Goal: Task Accomplishment & Management: Complete application form

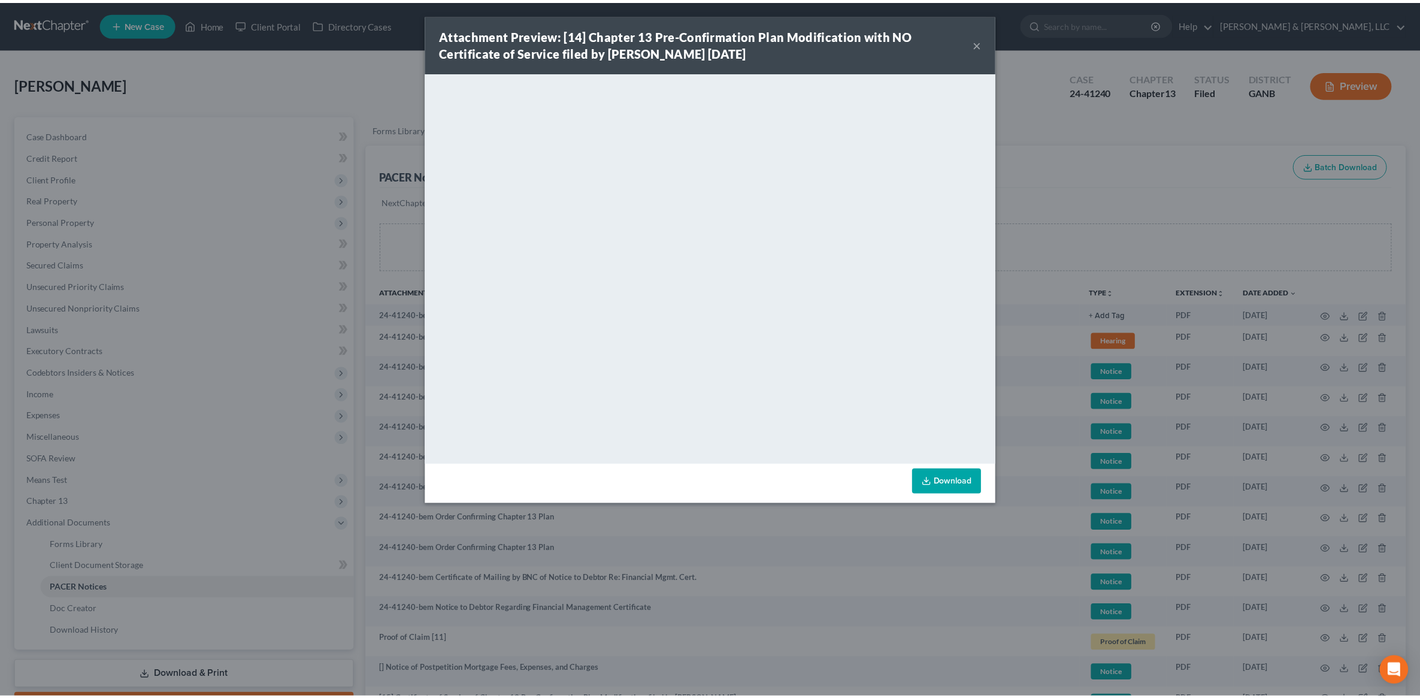
scroll to position [150, 0]
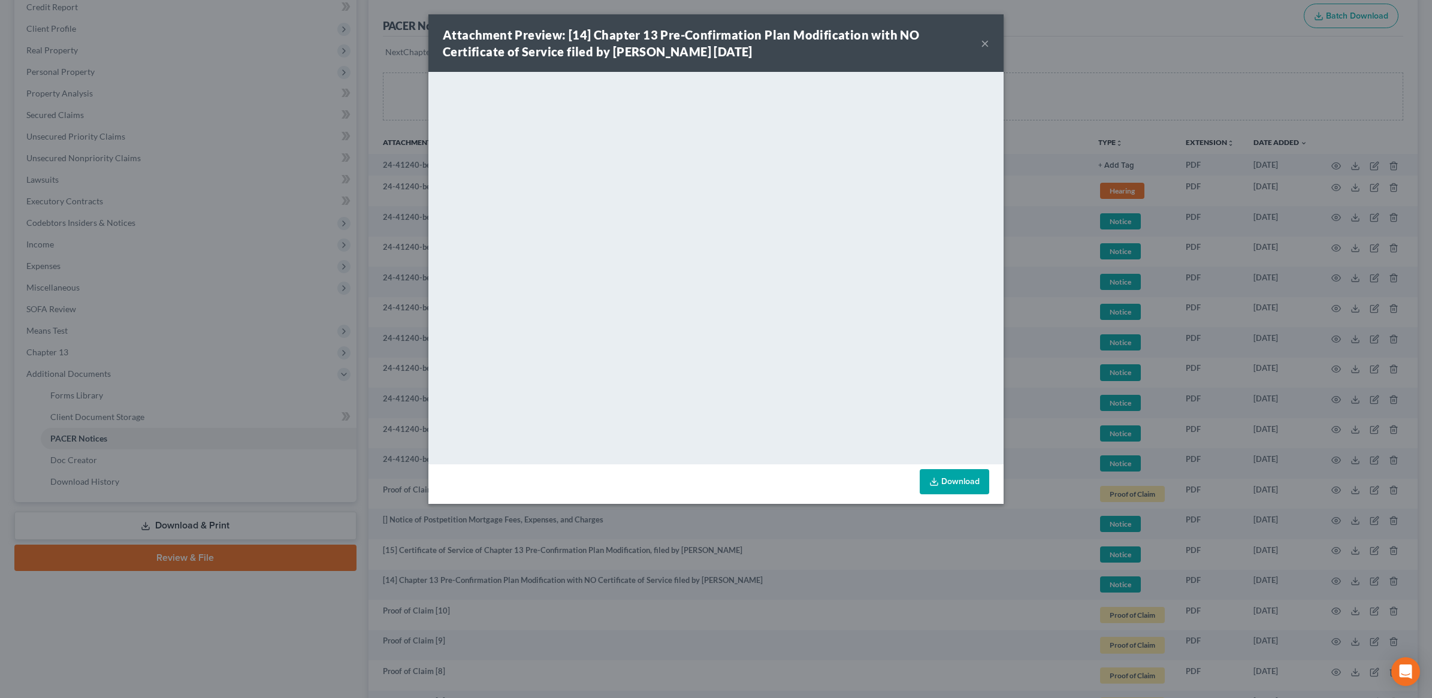
click at [237, 237] on div "Attachment Preview: [14] Chapter 13 Pre-Confirmation Plan Modification with NO …" at bounding box center [716, 349] width 1432 height 698
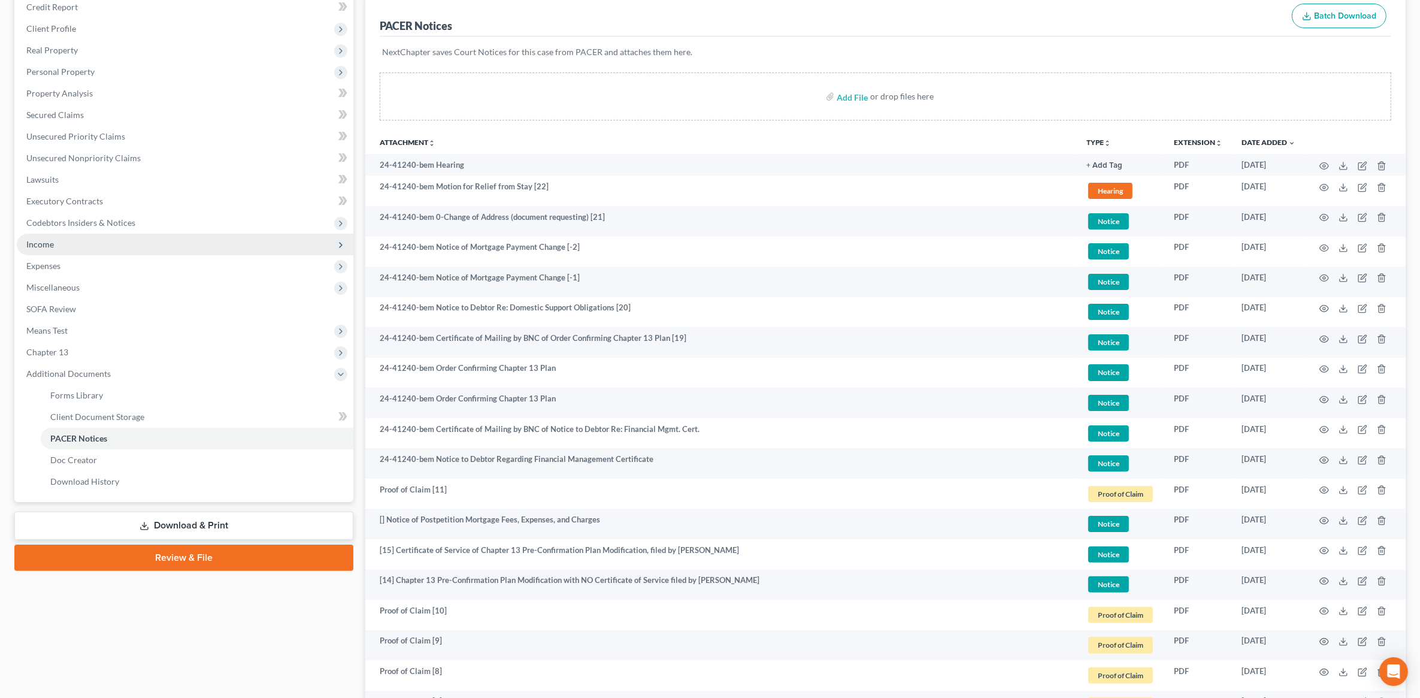
click at [91, 244] on span "Income" at bounding box center [185, 245] width 337 height 22
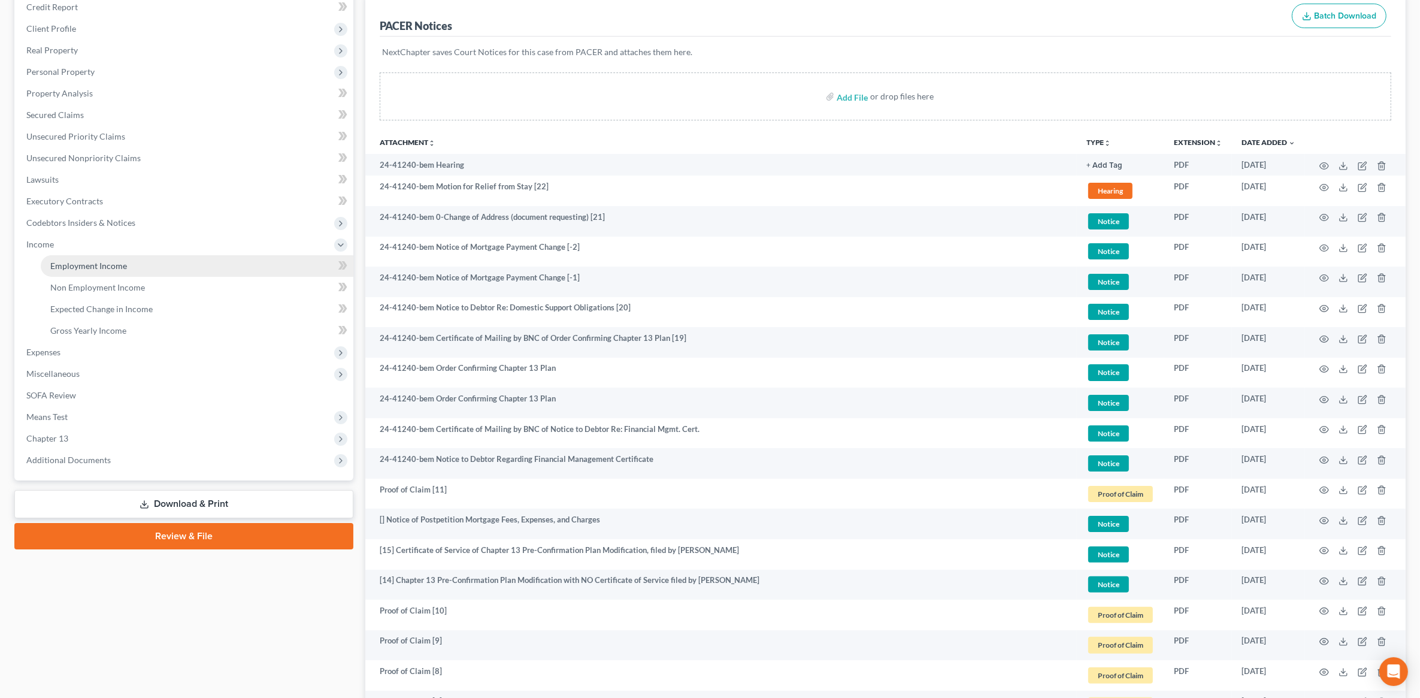
click at [99, 261] on span "Employment Income" at bounding box center [88, 266] width 77 height 10
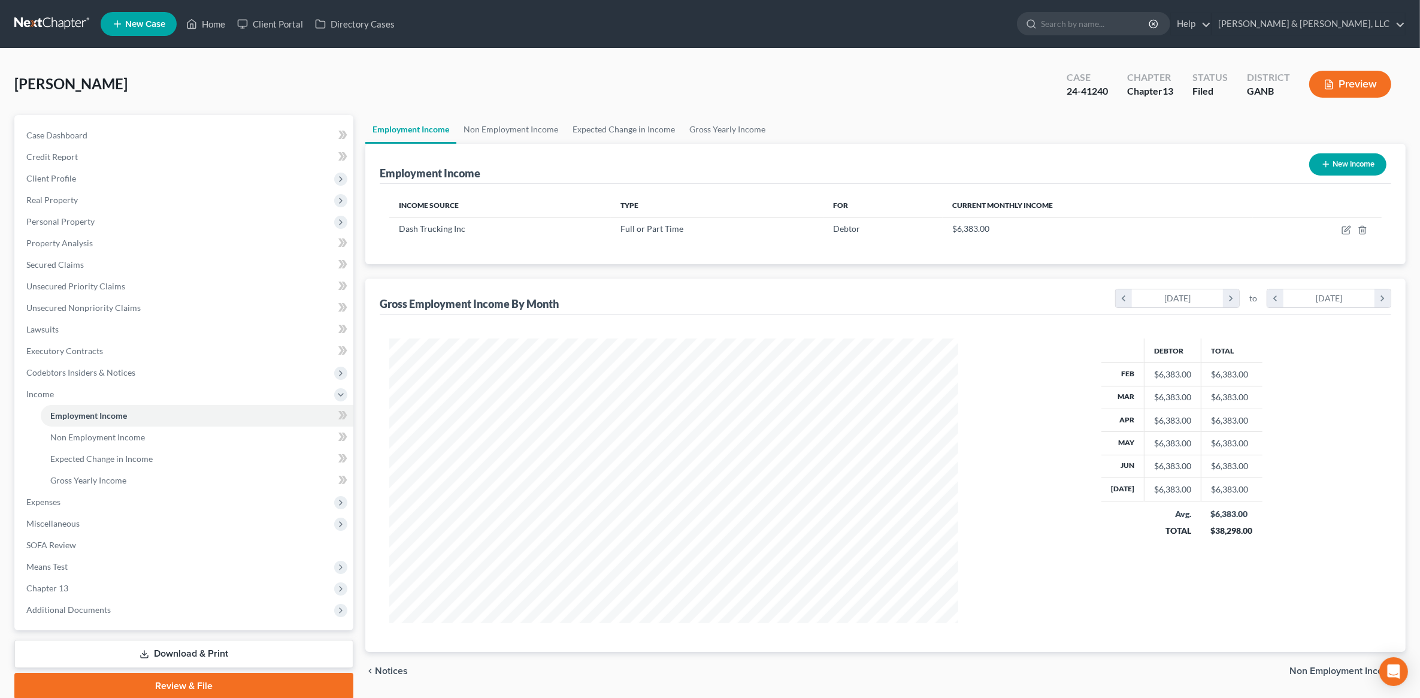
scroll to position [285, 593]
click at [119, 496] on span "Expenses" at bounding box center [185, 502] width 337 height 22
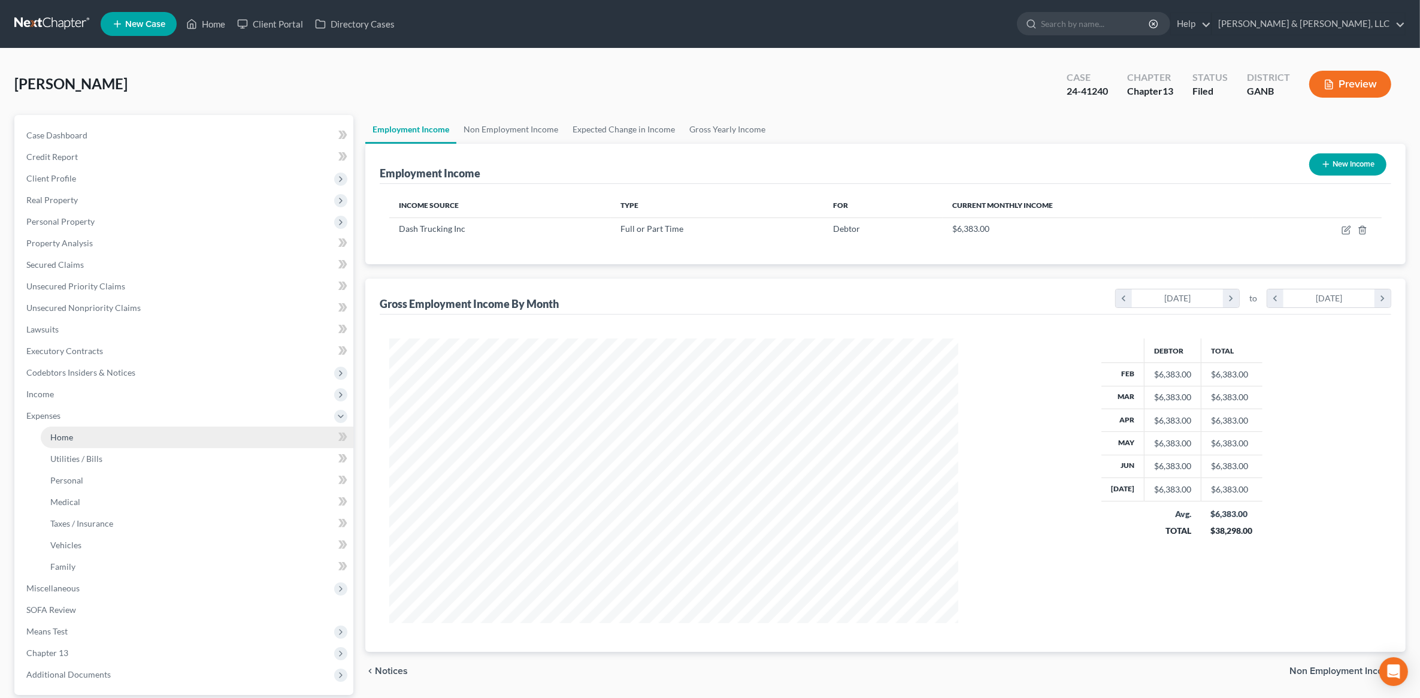
click at [105, 436] on link "Home" at bounding box center [197, 437] width 313 height 22
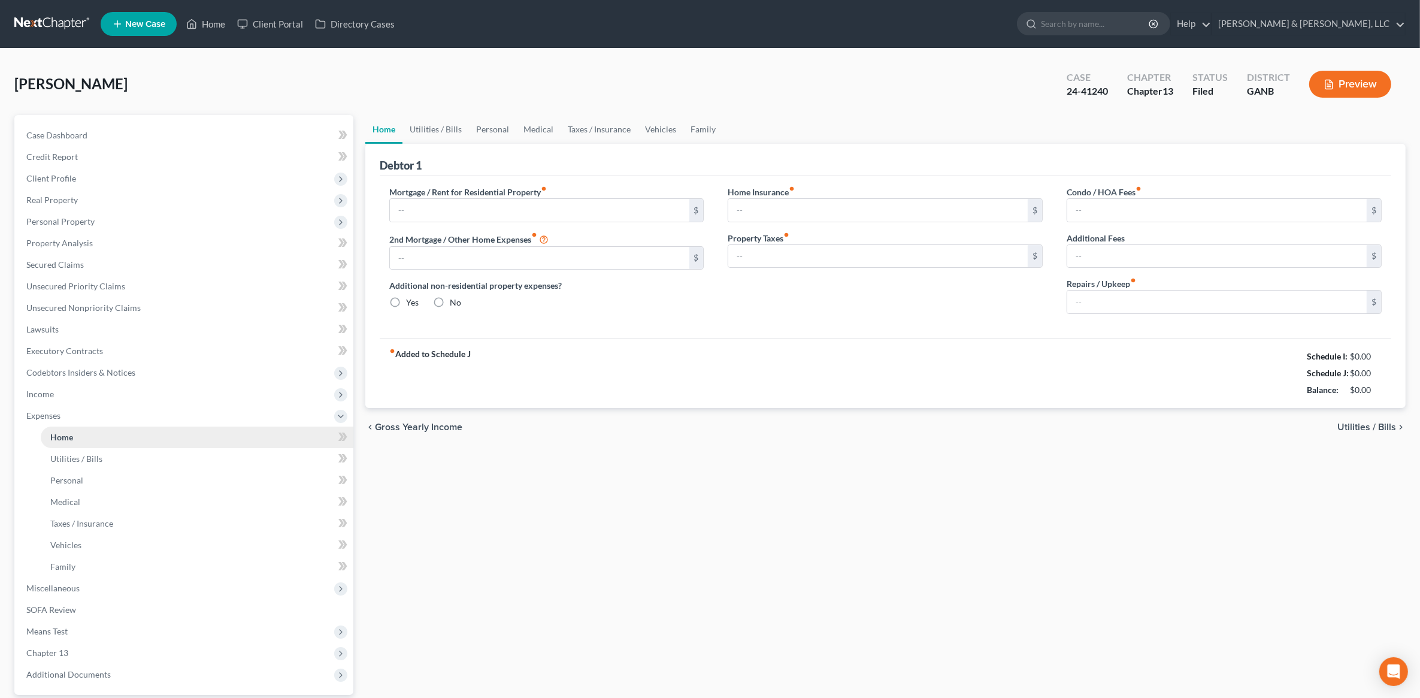
type input "1,647.00"
type input "0.00"
radio input "true"
type input "0.00"
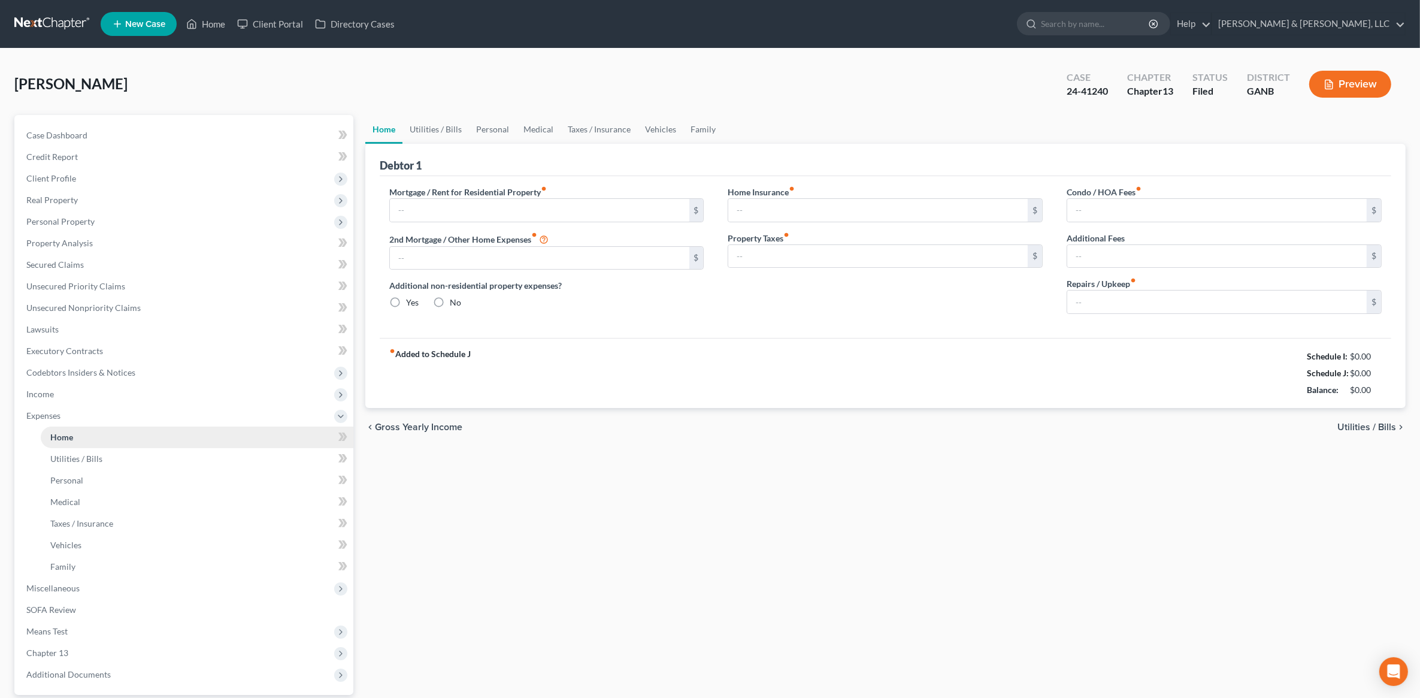
type input "0.00"
type input "70.00"
click at [440, 133] on link "Utilities / Bills" at bounding box center [436, 129] width 66 height 29
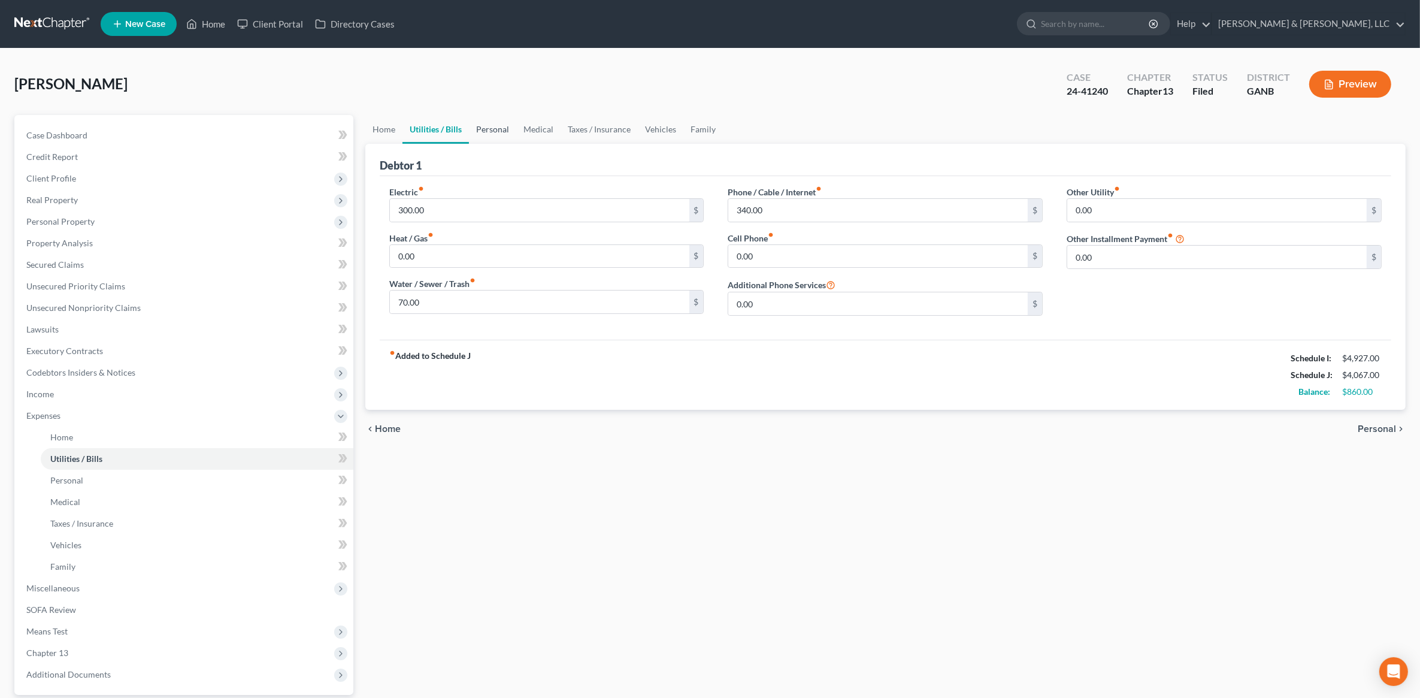
click at [512, 129] on link "Personal" at bounding box center [492, 129] width 47 height 29
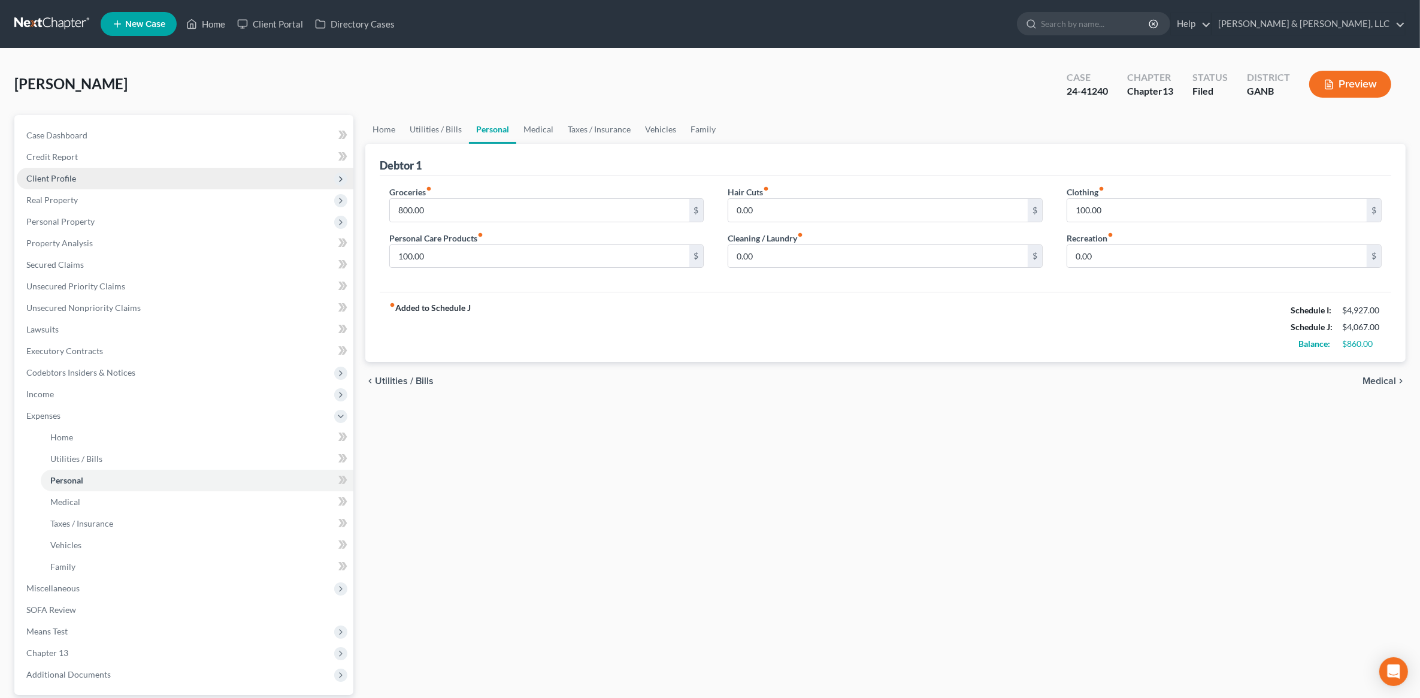
click at [93, 175] on span "Client Profile" at bounding box center [185, 179] width 337 height 22
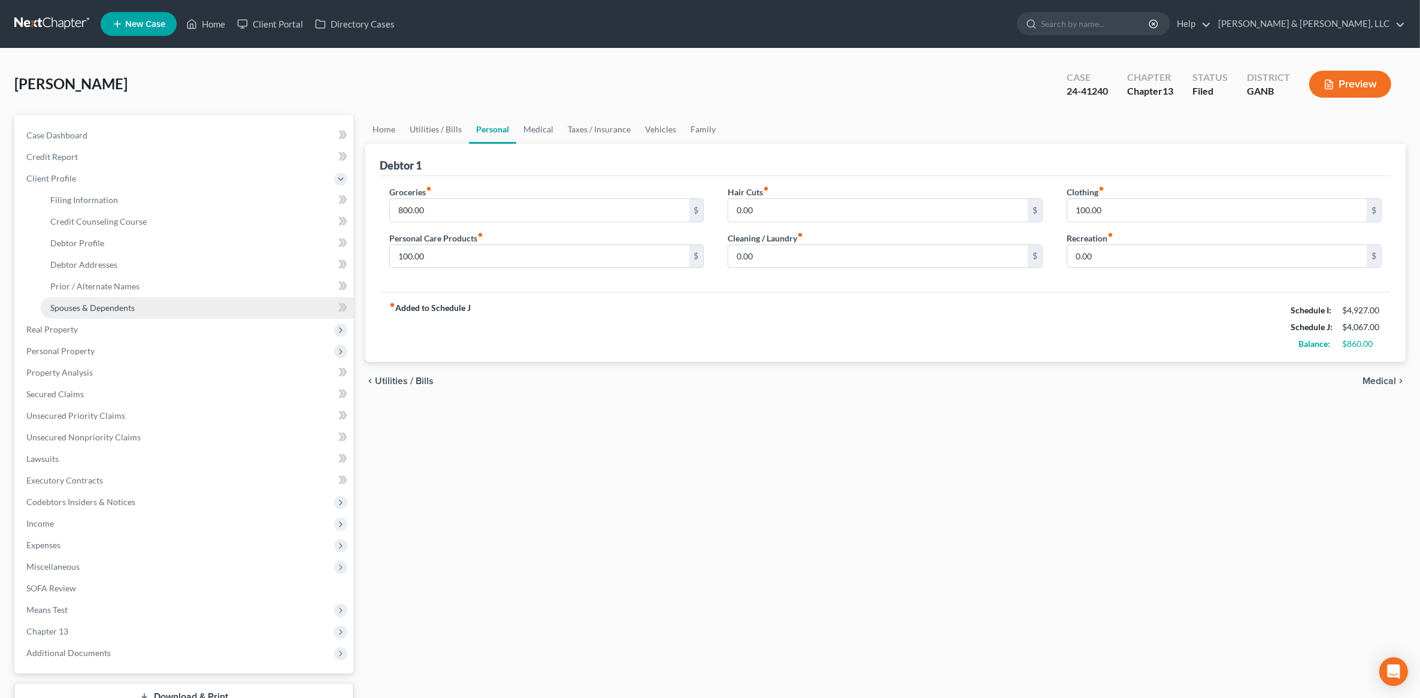
click at [129, 302] on span "Spouses & Dependents" at bounding box center [92, 307] width 84 height 10
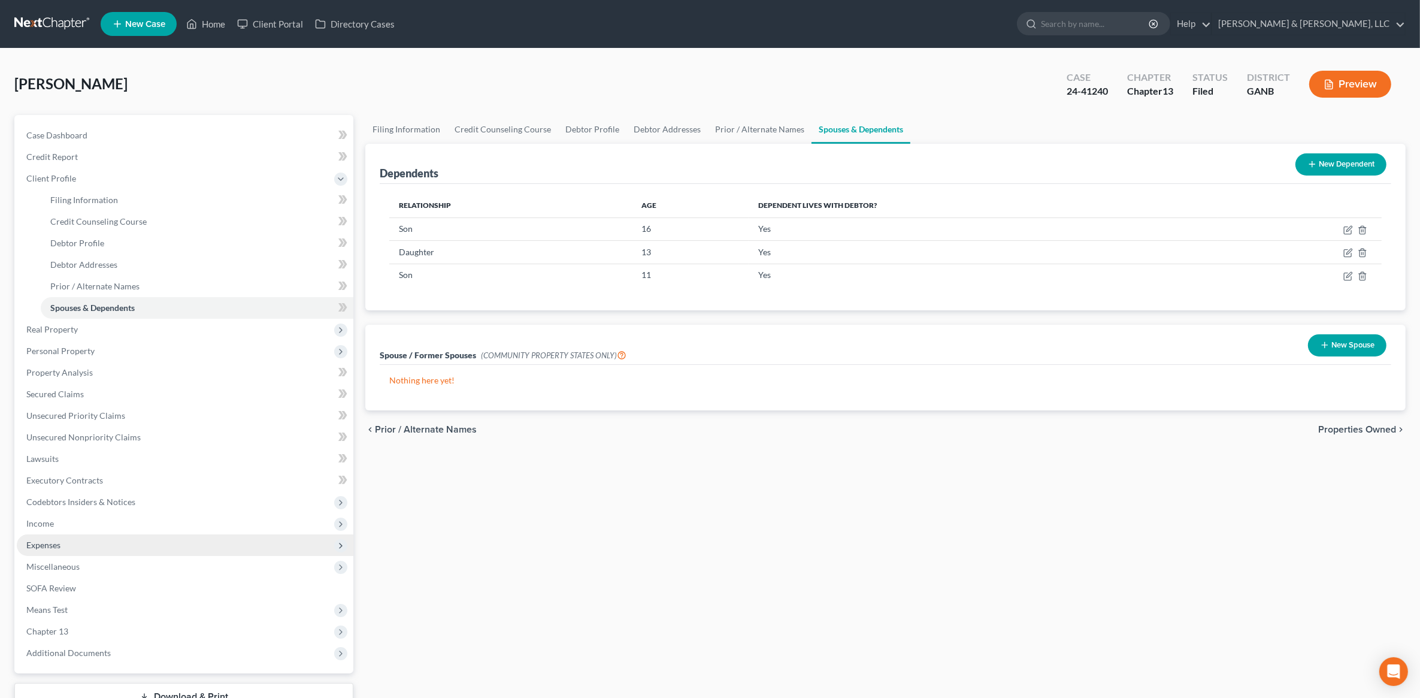
click at [92, 543] on span "Expenses" at bounding box center [185, 545] width 337 height 22
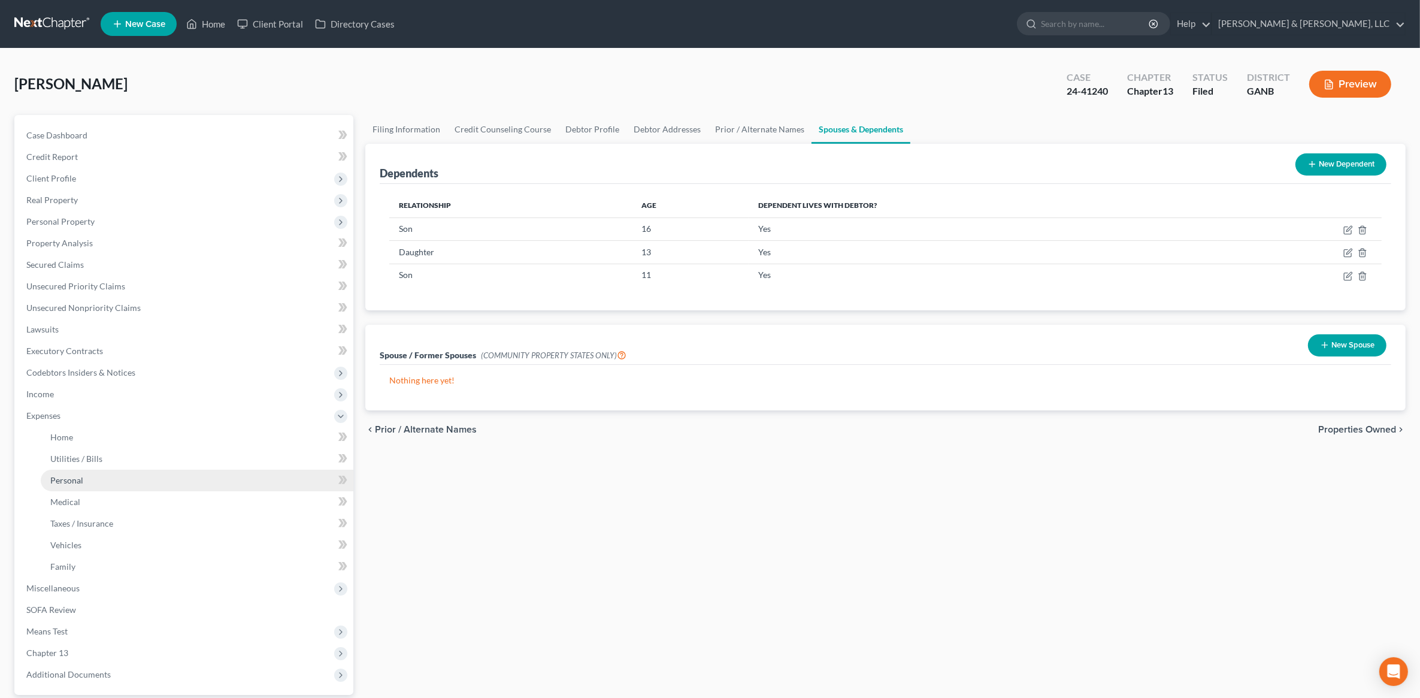
click at [125, 471] on link "Personal" at bounding box center [197, 481] width 313 height 22
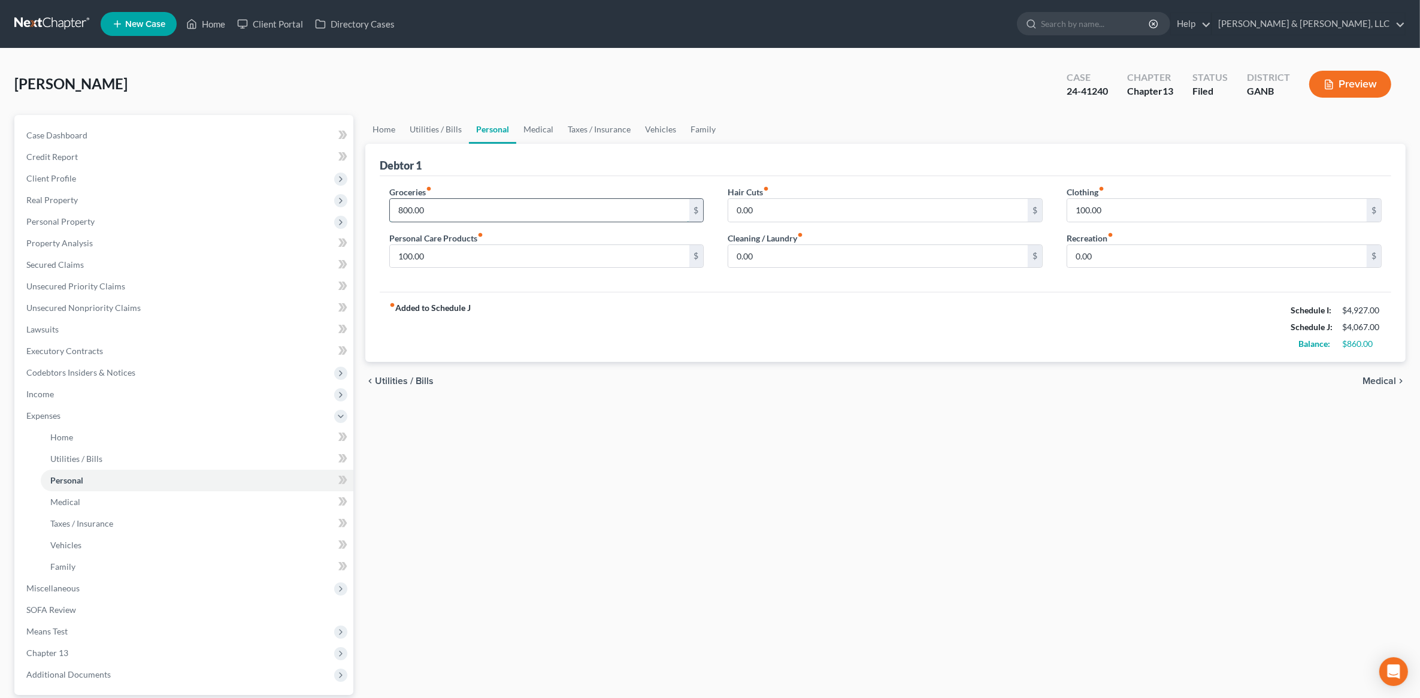
click at [466, 214] on input "800.00" at bounding box center [539, 210] width 299 height 23
type input "1,000"
click at [435, 79] on div "[PERSON_NAME] Upgraded Case 24-41240 Chapter Chapter 13 Status Filed District G…" at bounding box center [709, 89] width 1391 height 52
click at [208, 22] on link "Home" at bounding box center [205, 24] width 51 height 22
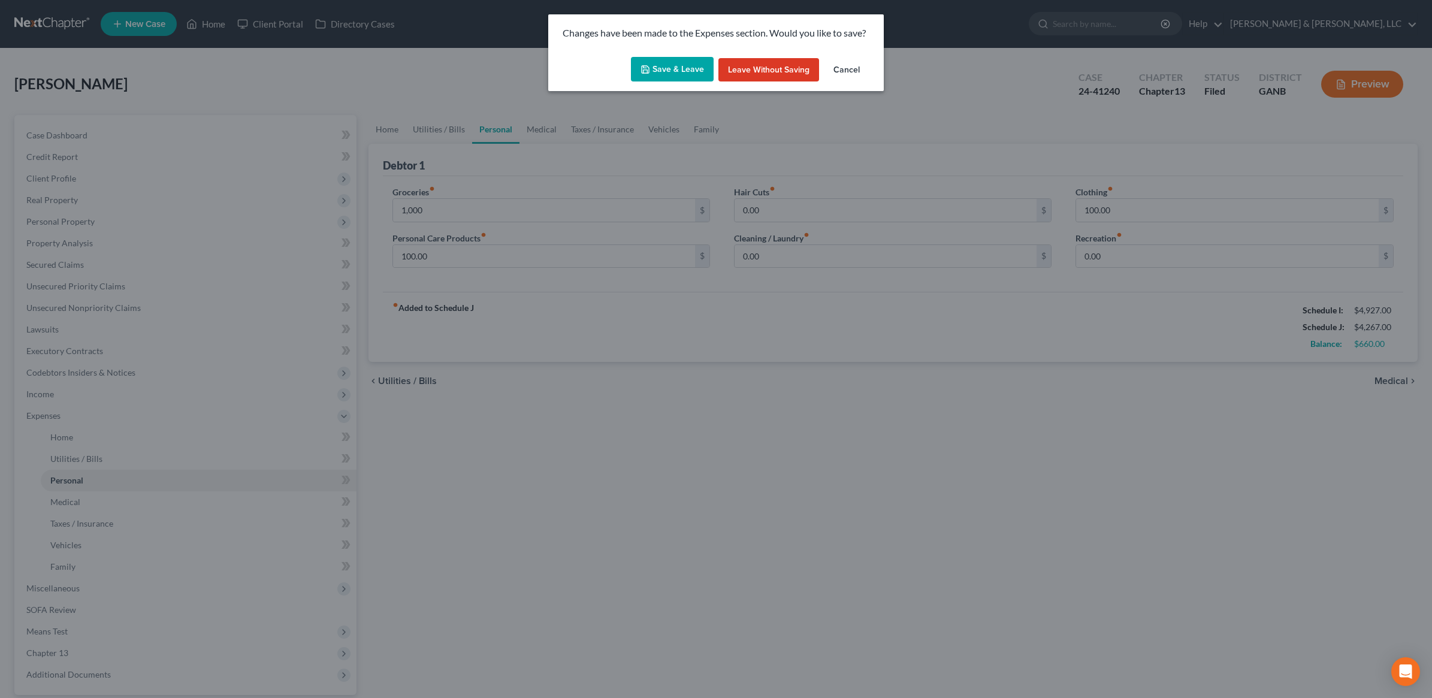
click at [695, 72] on button "Save & Leave" at bounding box center [672, 69] width 83 height 25
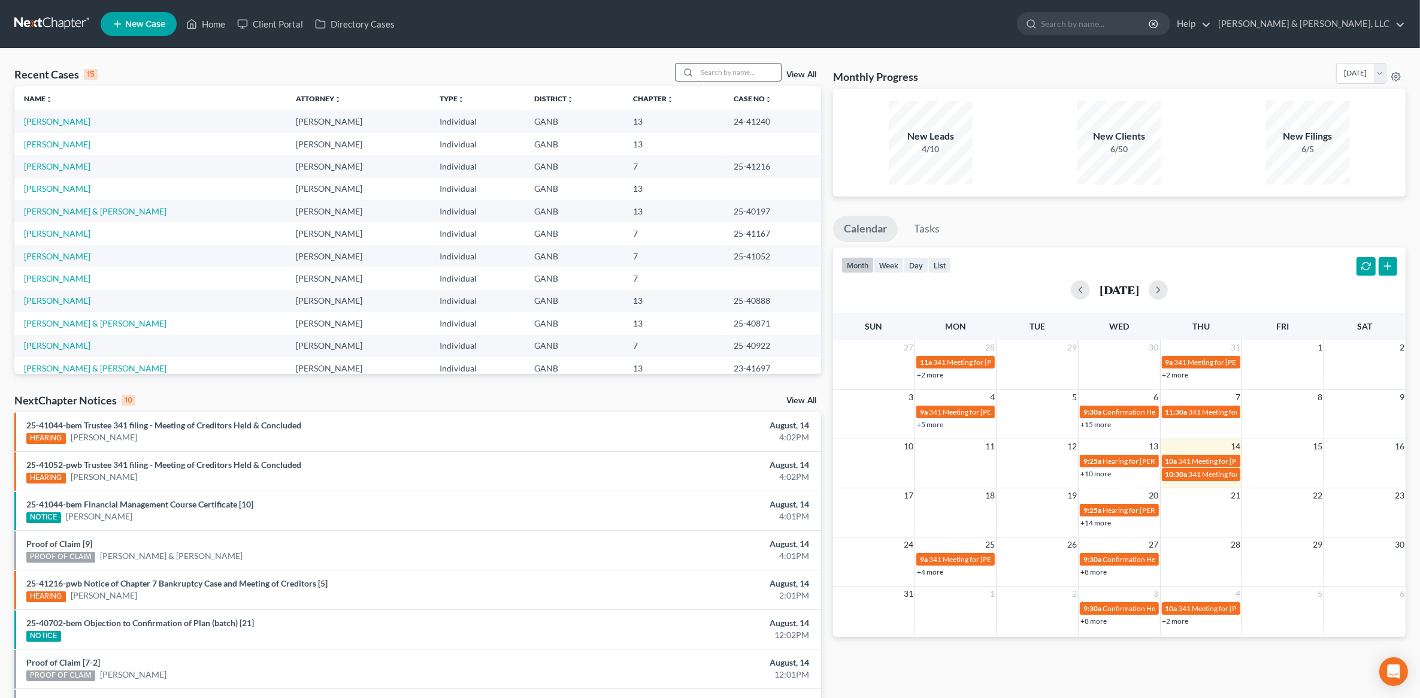
click at [712, 71] on input "search" at bounding box center [739, 71] width 84 height 17
click at [66, 123] on link "[PERSON_NAME]" at bounding box center [57, 121] width 66 height 10
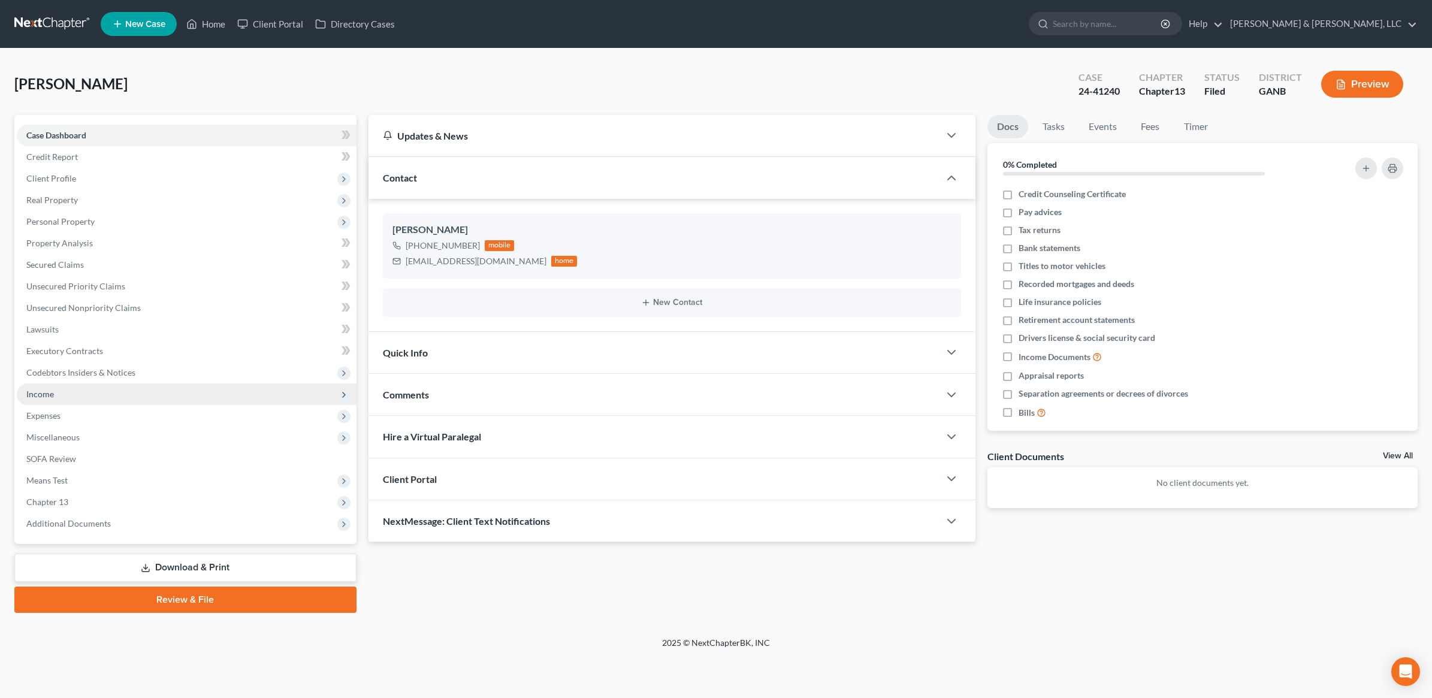
click at [94, 386] on span "Income" at bounding box center [187, 394] width 340 height 22
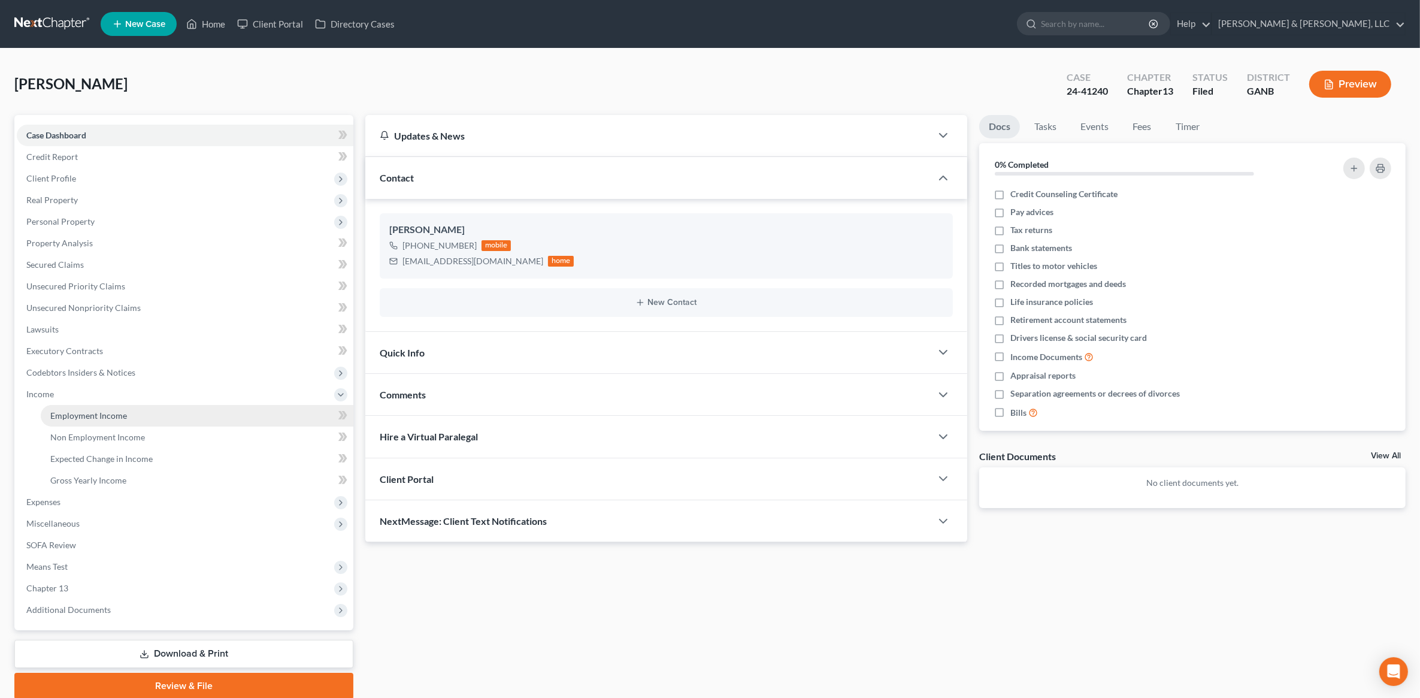
click at [102, 412] on span "Employment Income" at bounding box center [88, 415] width 77 height 10
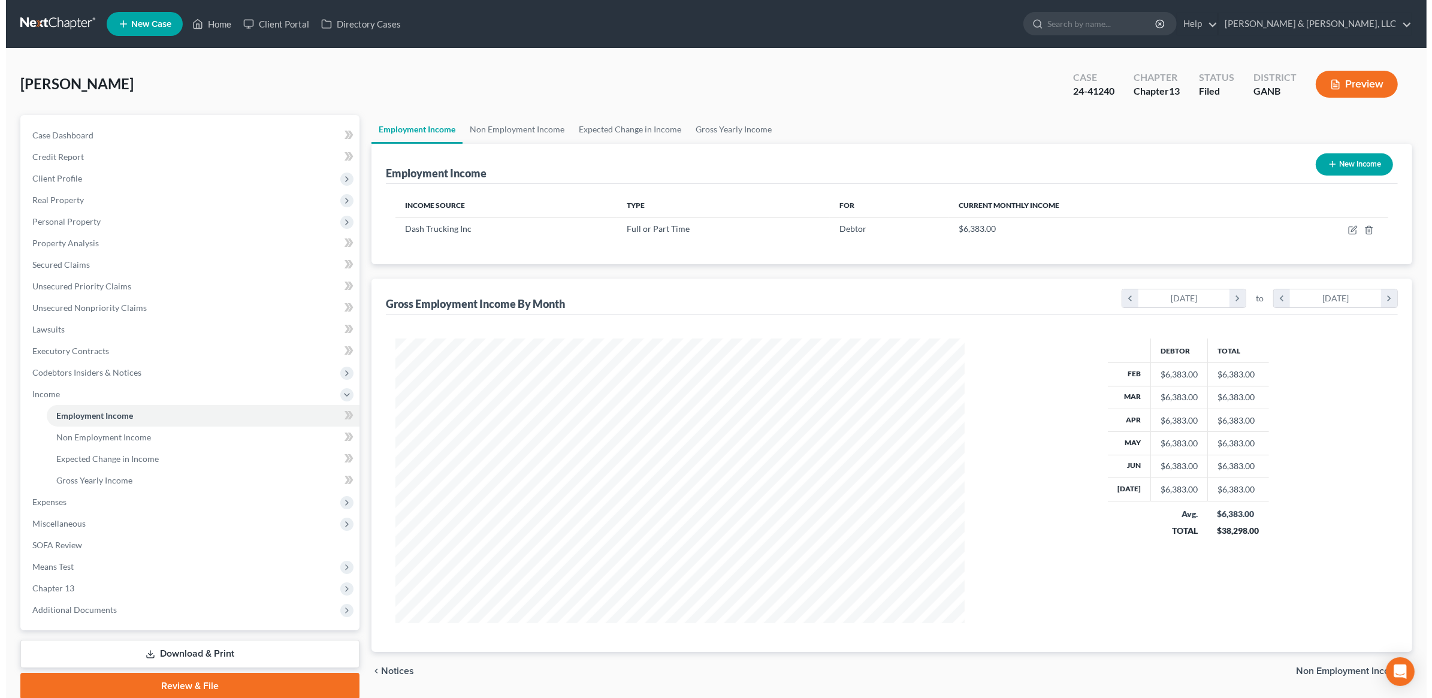
scroll to position [285, 593]
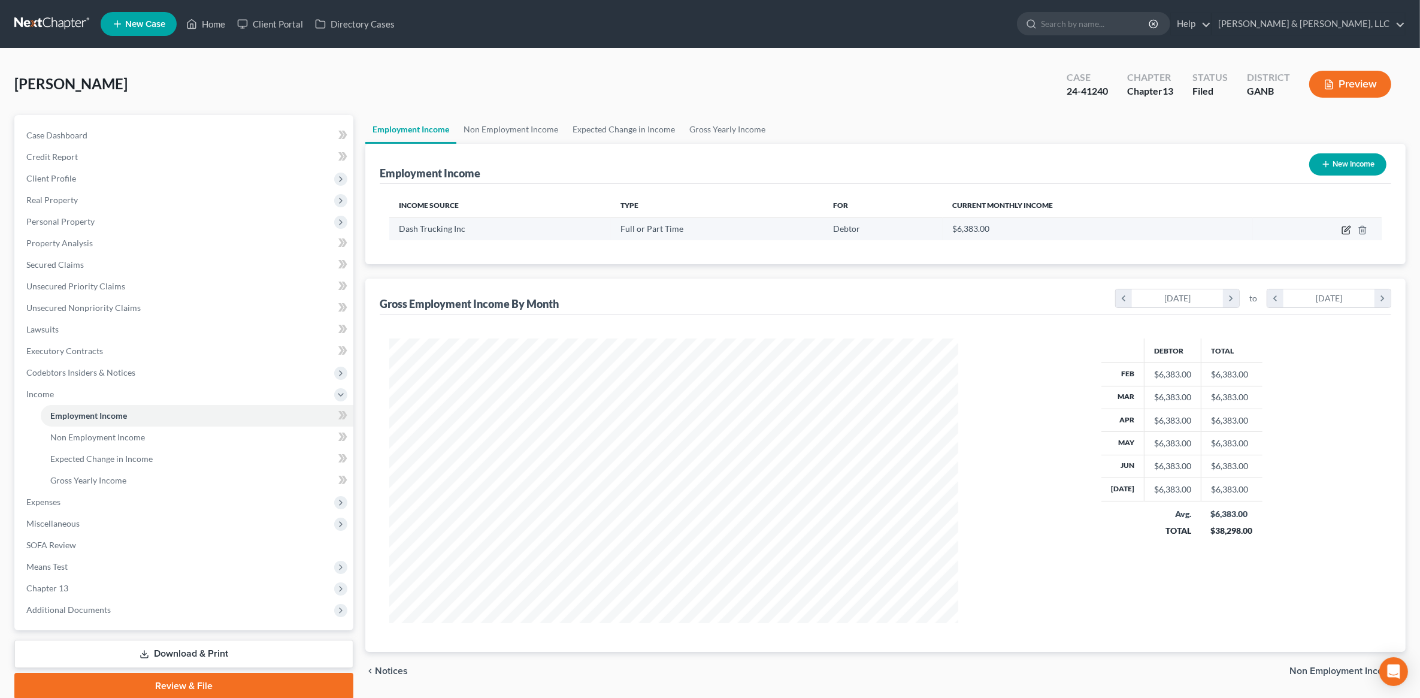
click at [1349, 229] on icon "button" at bounding box center [1347, 230] width 10 height 10
select select "0"
select select "3"
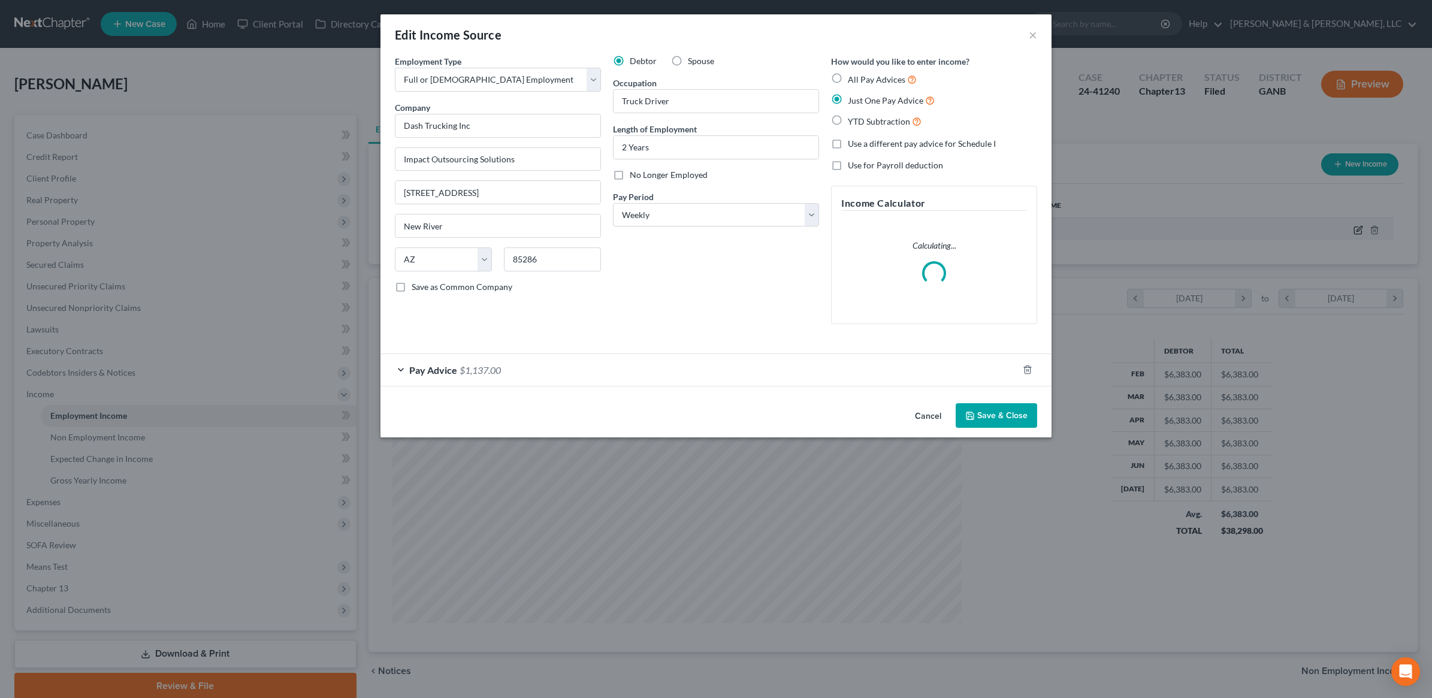
scroll to position [286, 597]
drag, startPoint x: 507, startPoint y: 123, endPoint x: 262, endPoint y: 120, distance: 245.0
click at [262, 120] on div "Edit Income Source × Employment Type * Select Full or [DEMOGRAPHIC_DATA] Employ…" at bounding box center [716, 349] width 1432 height 698
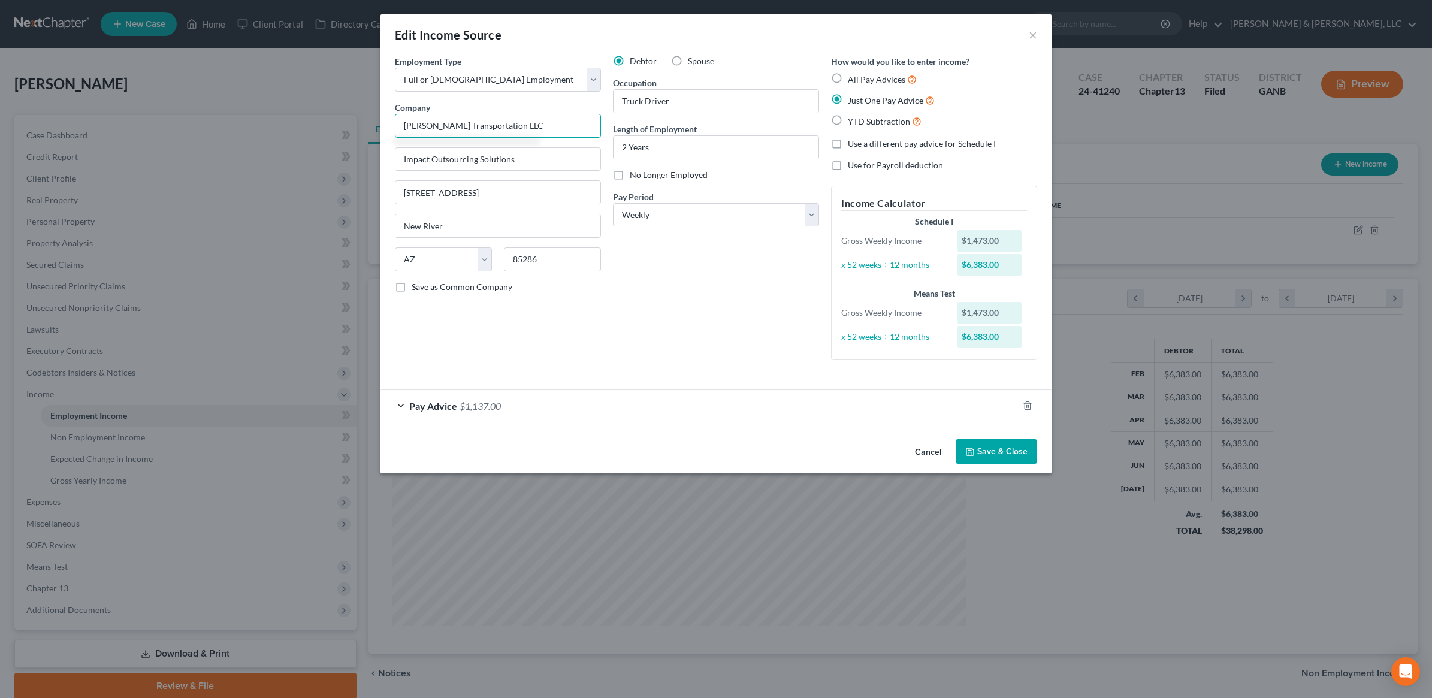
type input "[PERSON_NAME] Transportation LLC"
type input "1015 [GEOGRAPHIC_DATA][PERSON_NAME]"
type input "[PERSON_NAME]"
select select "10"
type input "30721"
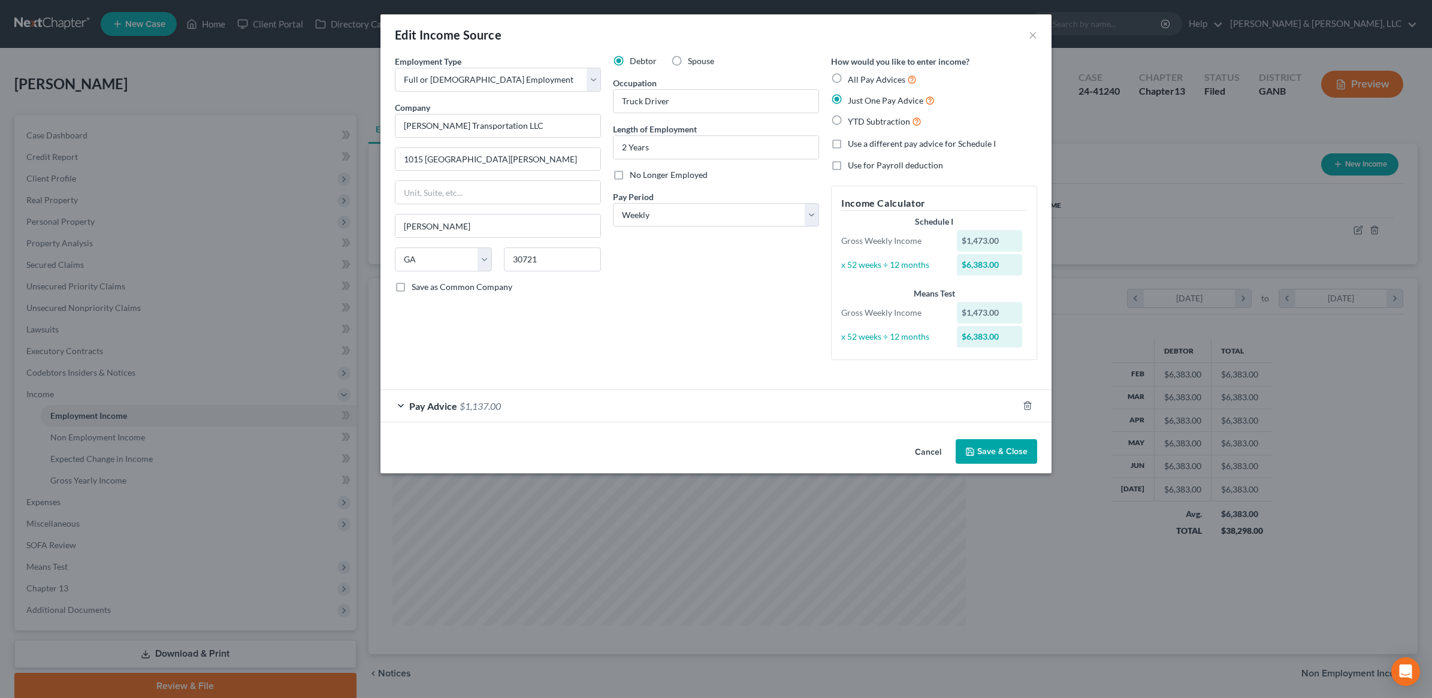
click at [708, 258] on div "Debtor Spouse Occupation Truck Driver Length of Employment 2 Years No Longer Em…" at bounding box center [716, 212] width 218 height 314
click at [694, 153] on input "2 Years" at bounding box center [715, 147] width 205 height 23
drag, startPoint x: 694, startPoint y: 153, endPoint x: 573, endPoint y: 147, distance: 121.1
click at [573, 147] on div "Employment Type * Select Full or [DEMOGRAPHIC_DATA] Employment Self Employment …" at bounding box center [716, 217] width 654 height 325
type input "1 month"
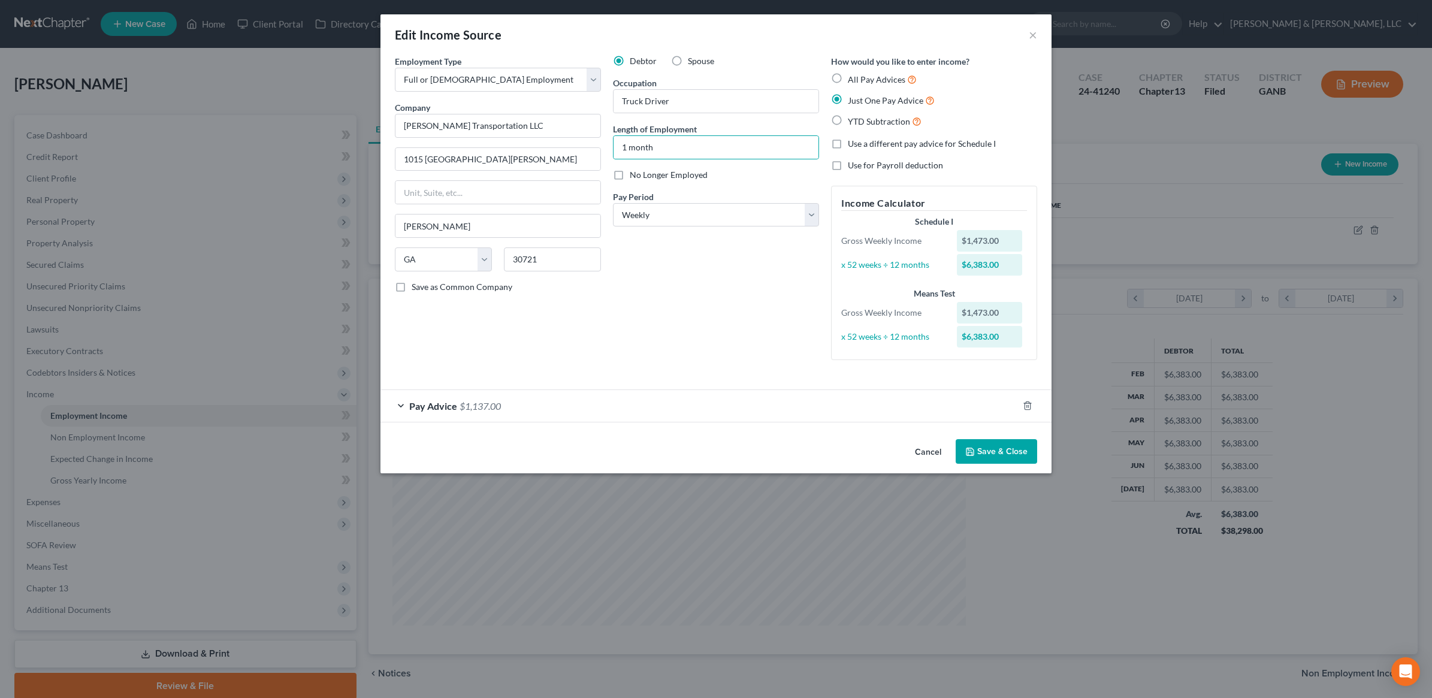
click at [529, 400] on div "Pay Advice $1,137.00" at bounding box center [698, 406] width 637 height 32
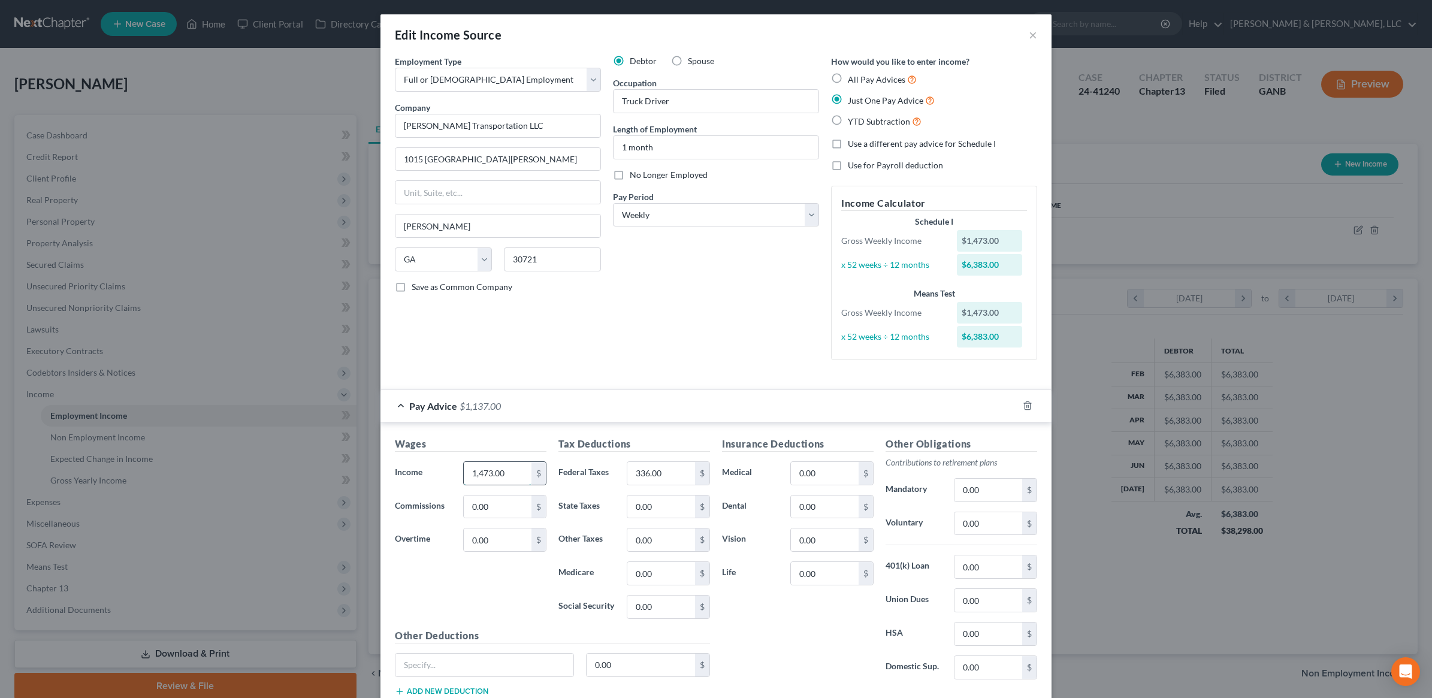
click at [507, 471] on input "1,473.00" at bounding box center [498, 473] width 68 height 23
type input "1,500"
click at [680, 481] on input "336.00" at bounding box center [661, 473] width 68 height 23
type input "240"
click at [755, 322] on div "Debtor Spouse Occupation Truck Driver Length of Employment 1 month No Longer Em…" at bounding box center [716, 212] width 218 height 314
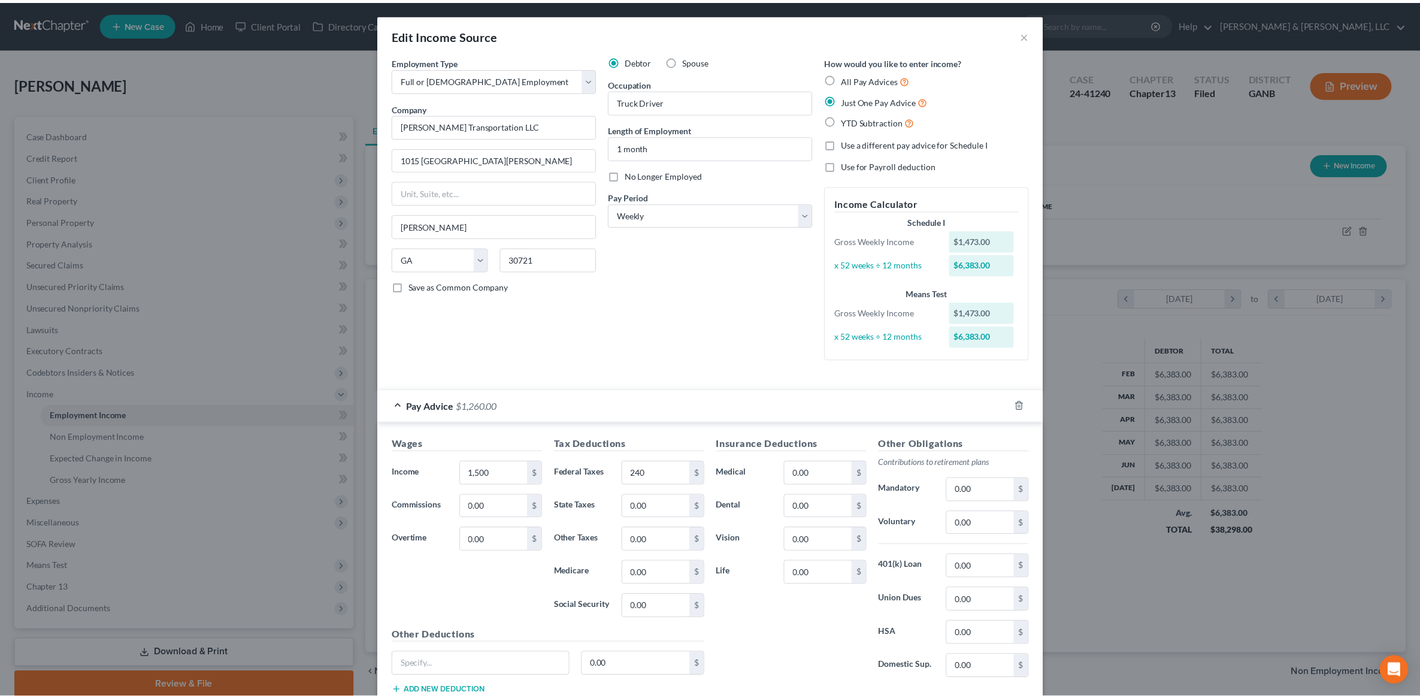
scroll to position [85, 0]
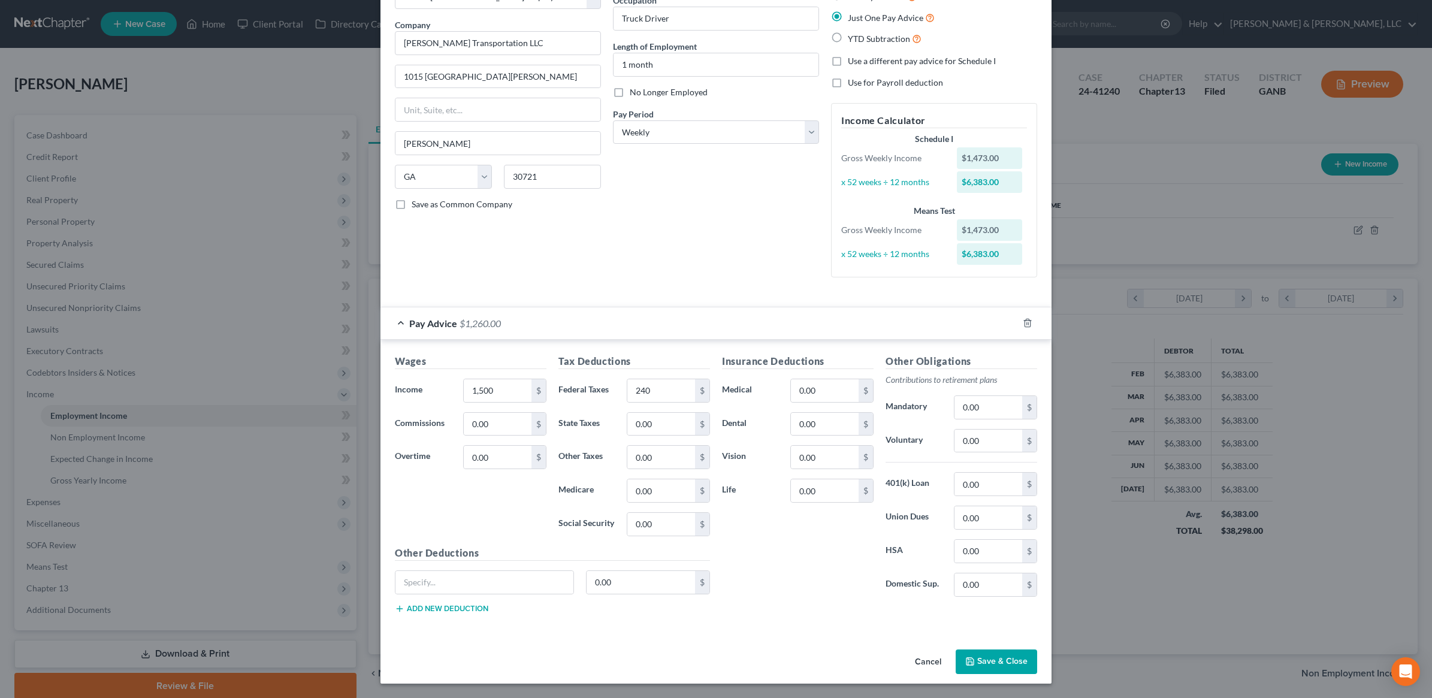
click at [996, 664] on button "Save & Close" at bounding box center [995, 661] width 81 height 25
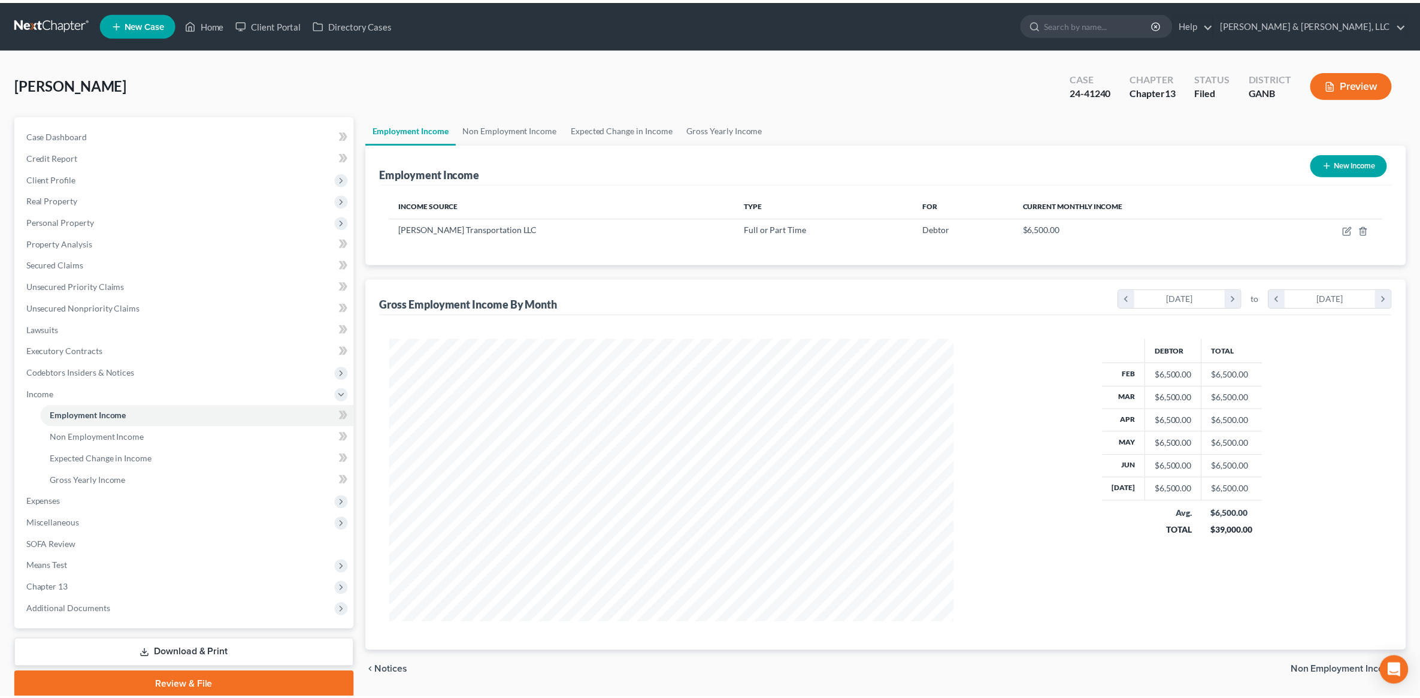
scroll to position [598683, 598375]
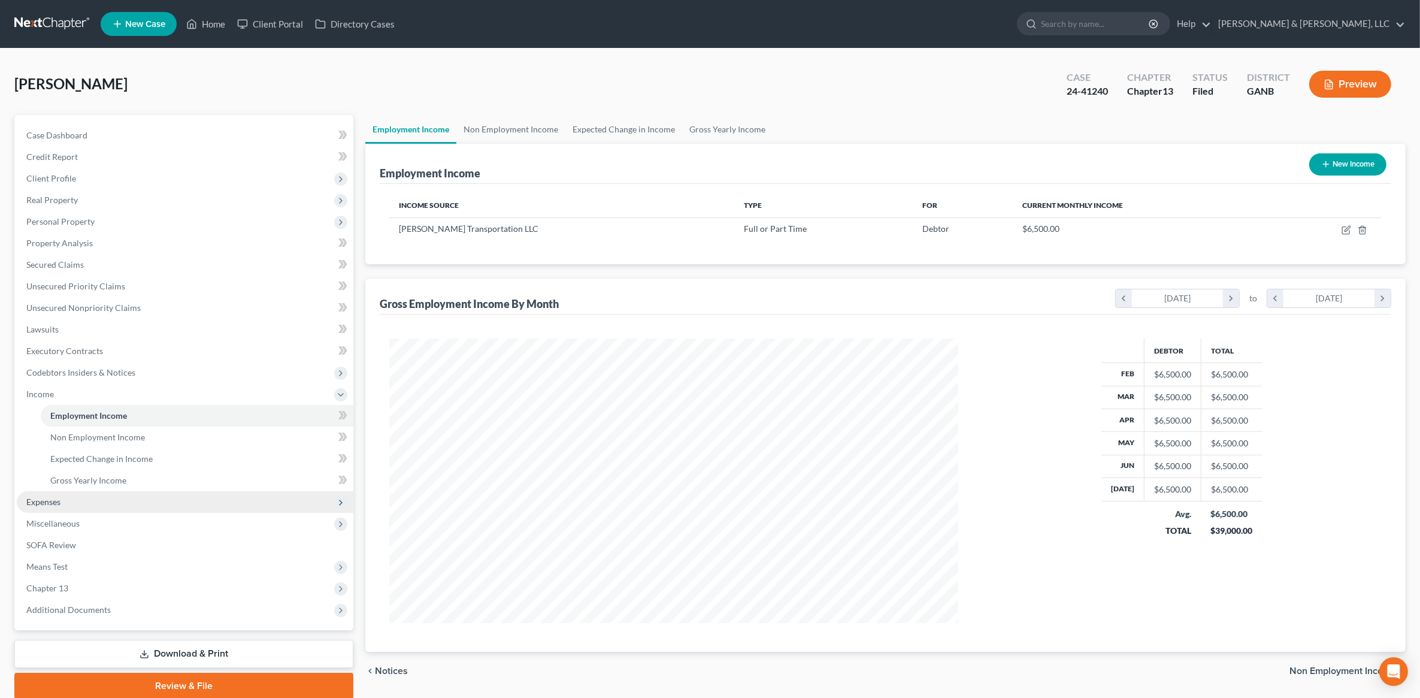
click at [75, 498] on span "Expenses" at bounding box center [185, 502] width 337 height 22
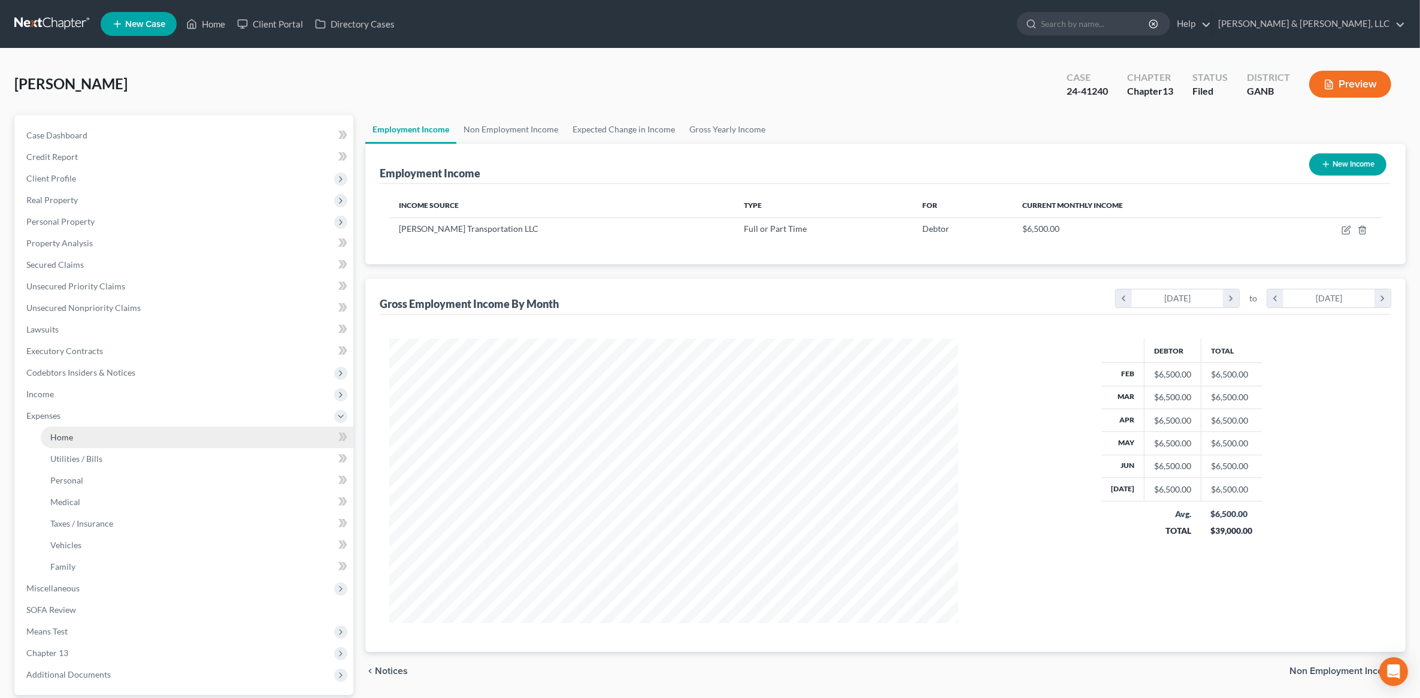
click at [81, 435] on link "Home" at bounding box center [197, 437] width 313 height 22
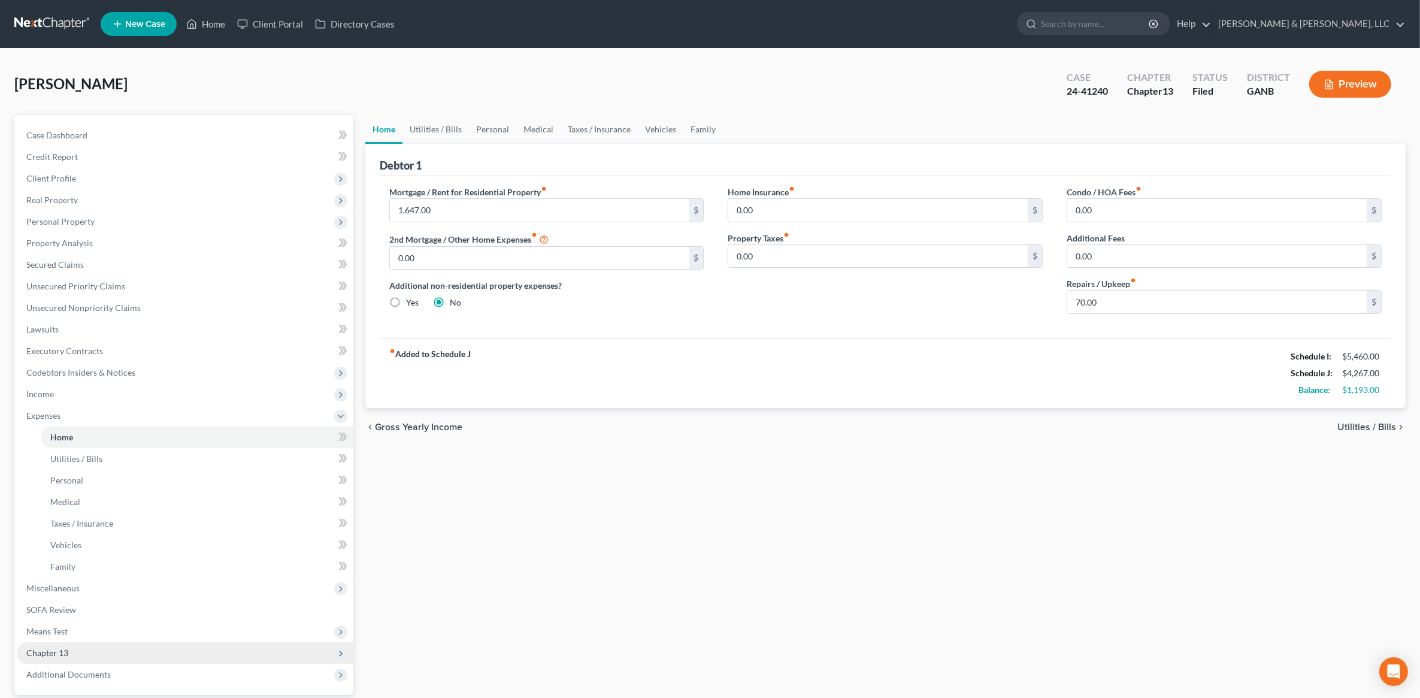
scroll to position [111, 0]
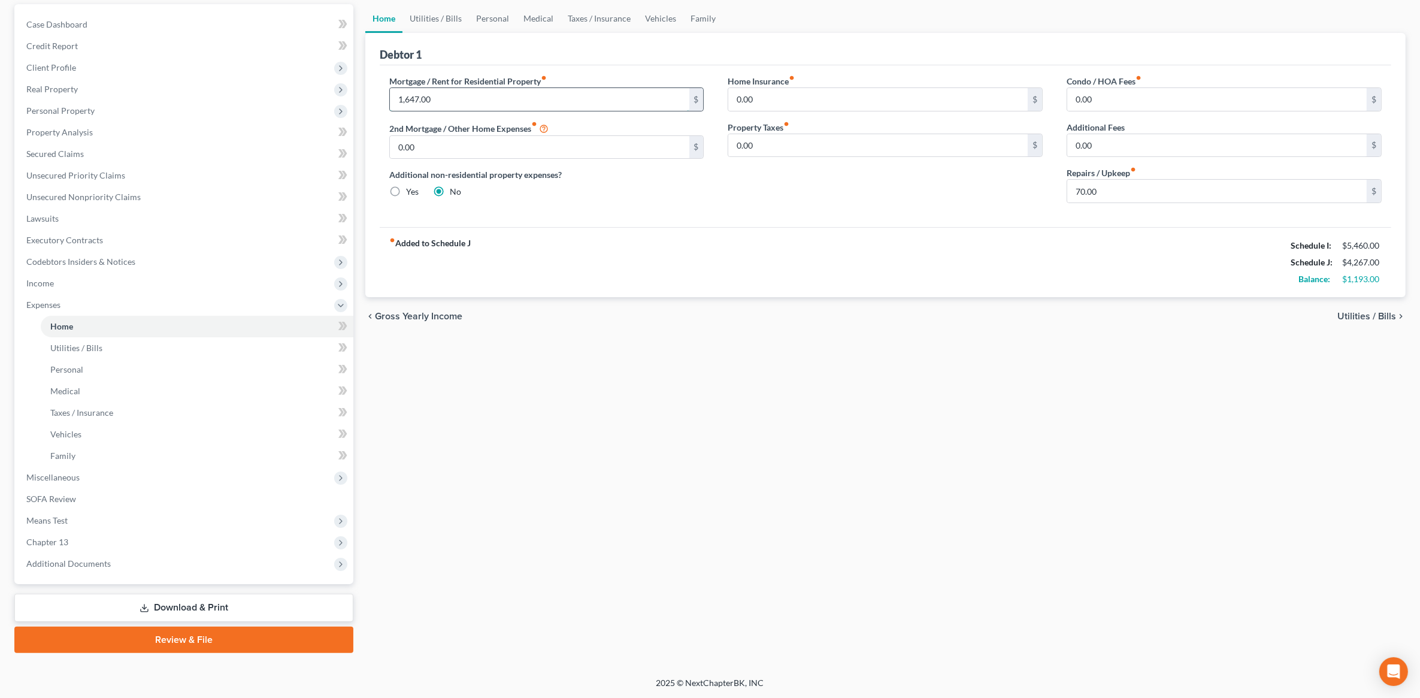
click at [474, 102] on input "1,647.00" at bounding box center [539, 99] width 299 height 23
type input "1,850"
click at [795, 456] on div "Home Utilities / Bills Personal Medical Taxes / Insurance Vehicles Family Debto…" at bounding box center [885, 328] width 1052 height 649
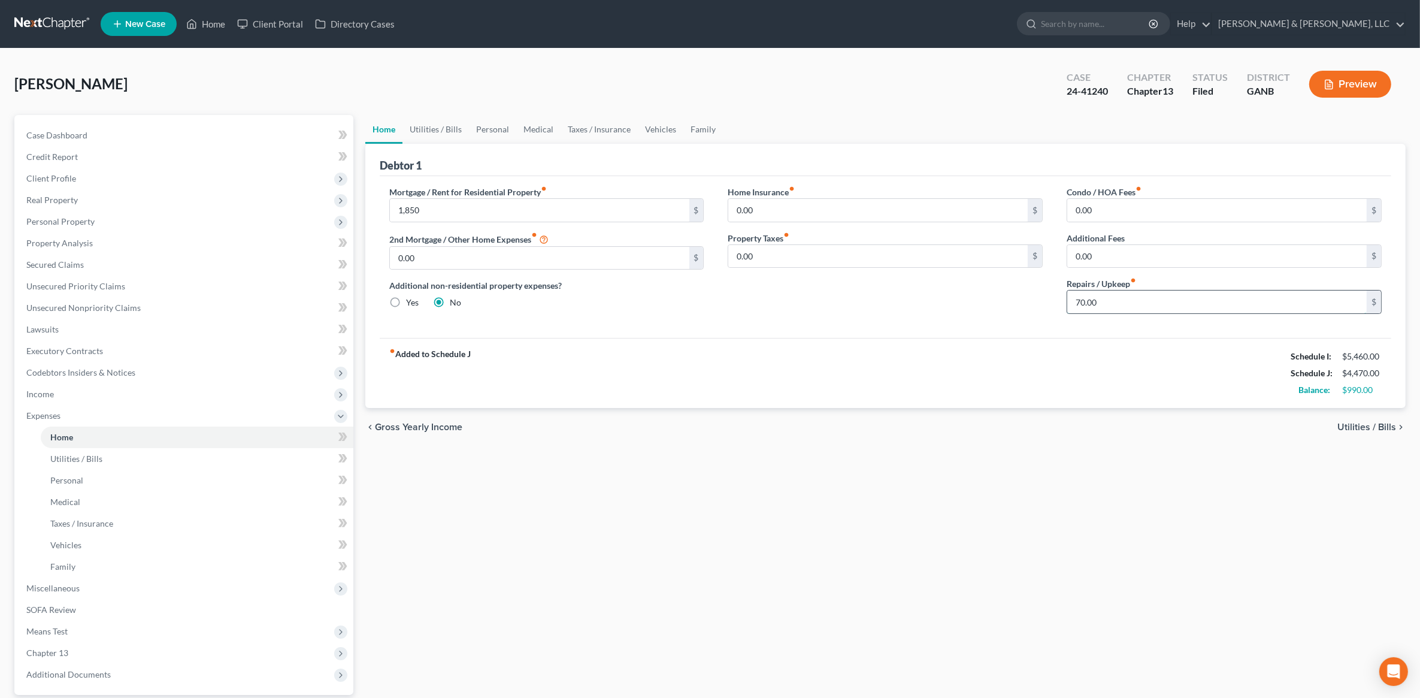
click at [1123, 298] on input "70.00" at bounding box center [1216, 301] width 299 height 23
type input "100"
click at [1034, 522] on div "Home Utilities / Bills Personal Medical Taxes / Insurance Vehicles Family Debto…" at bounding box center [885, 439] width 1052 height 649
click at [462, 136] on link "Utilities / Bills" at bounding box center [436, 129] width 66 height 29
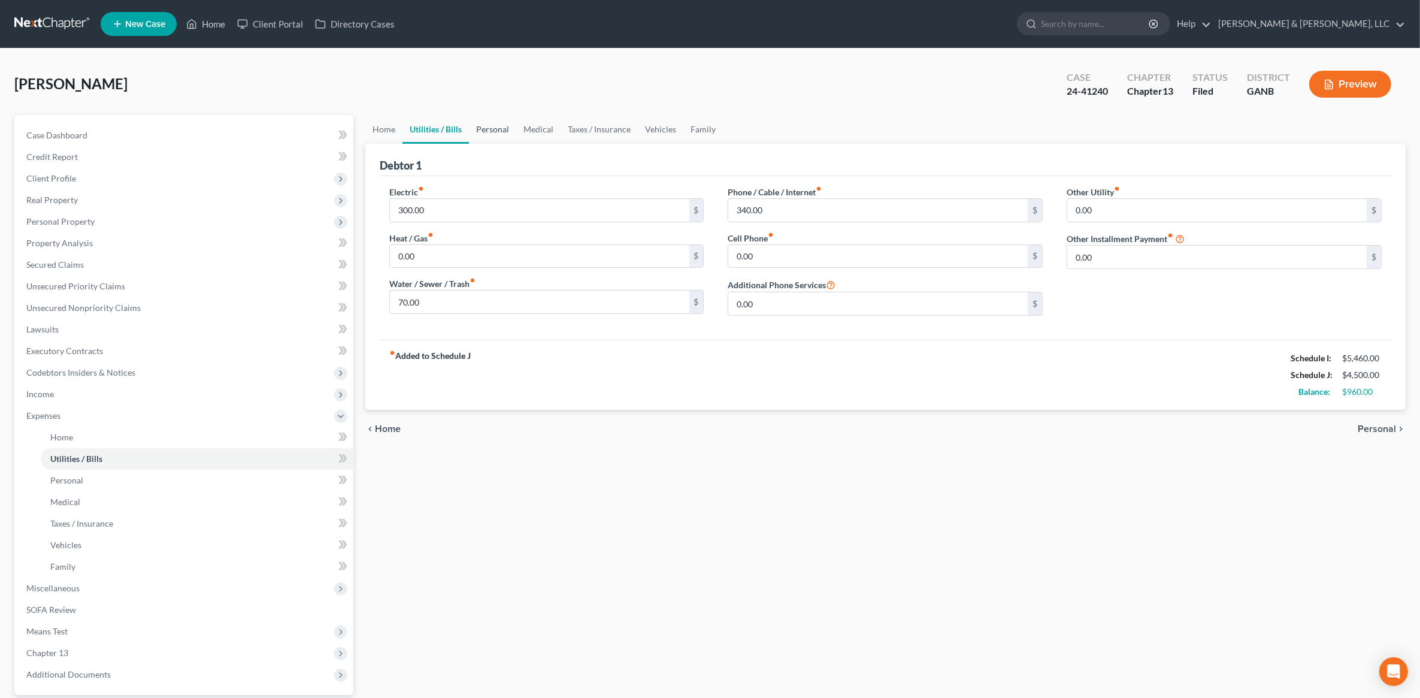
click at [483, 135] on link "Personal" at bounding box center [492, 129] width 47 height 29
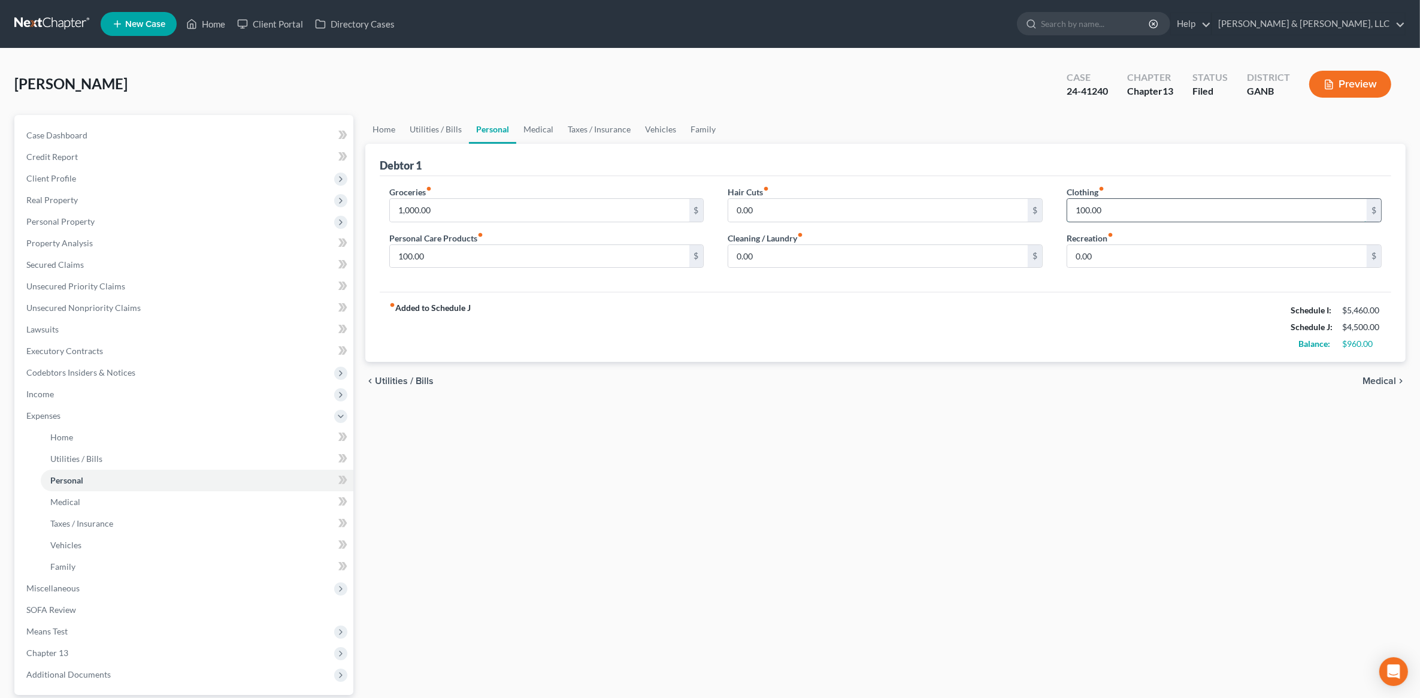
click at [1118, 219] on input "100.00" at bounding box center [1216, 210] width 299 height 23
click at [453, 208] on input "1,000.00" at bounding box center [539, 210] width 299 height 23
click at [532, 132] on link "Medical" at bounding box center [538, 129] width 44 height 29
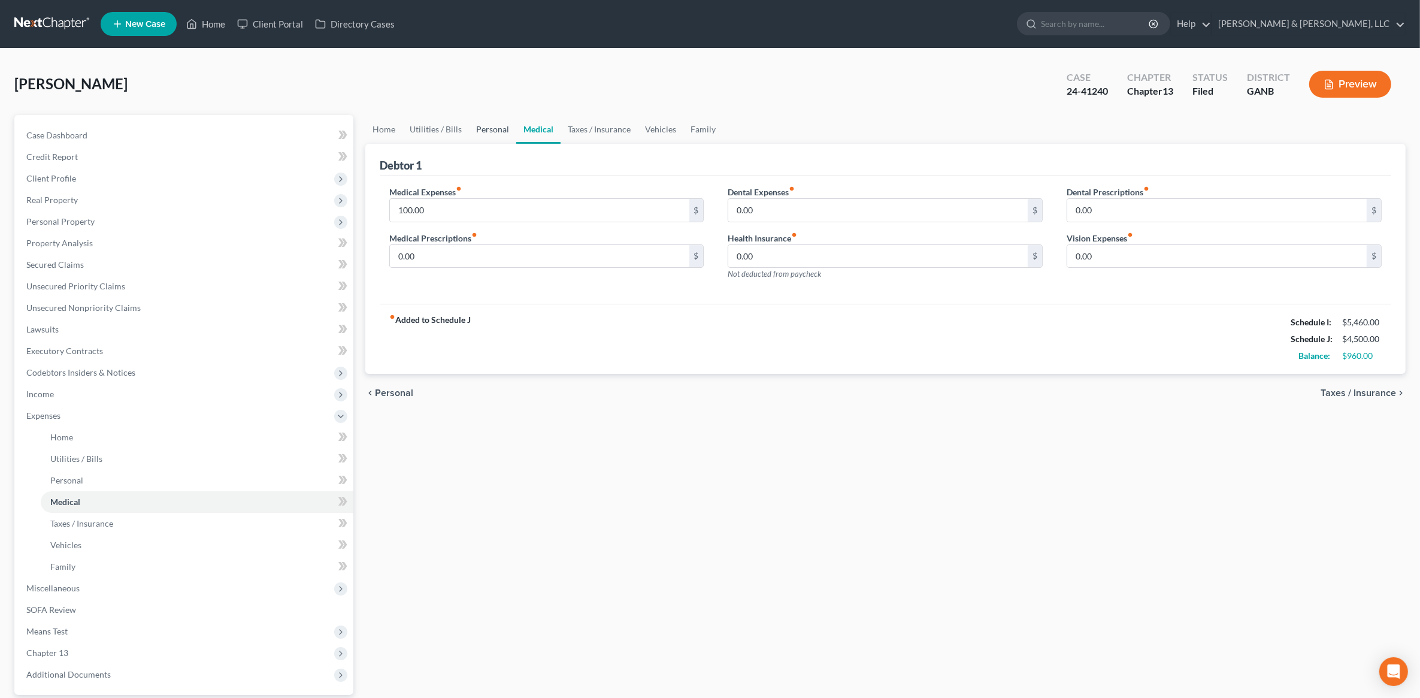
click at [495, 129] on link "Personal" at bounding box center [492, 129] width 47 height 29
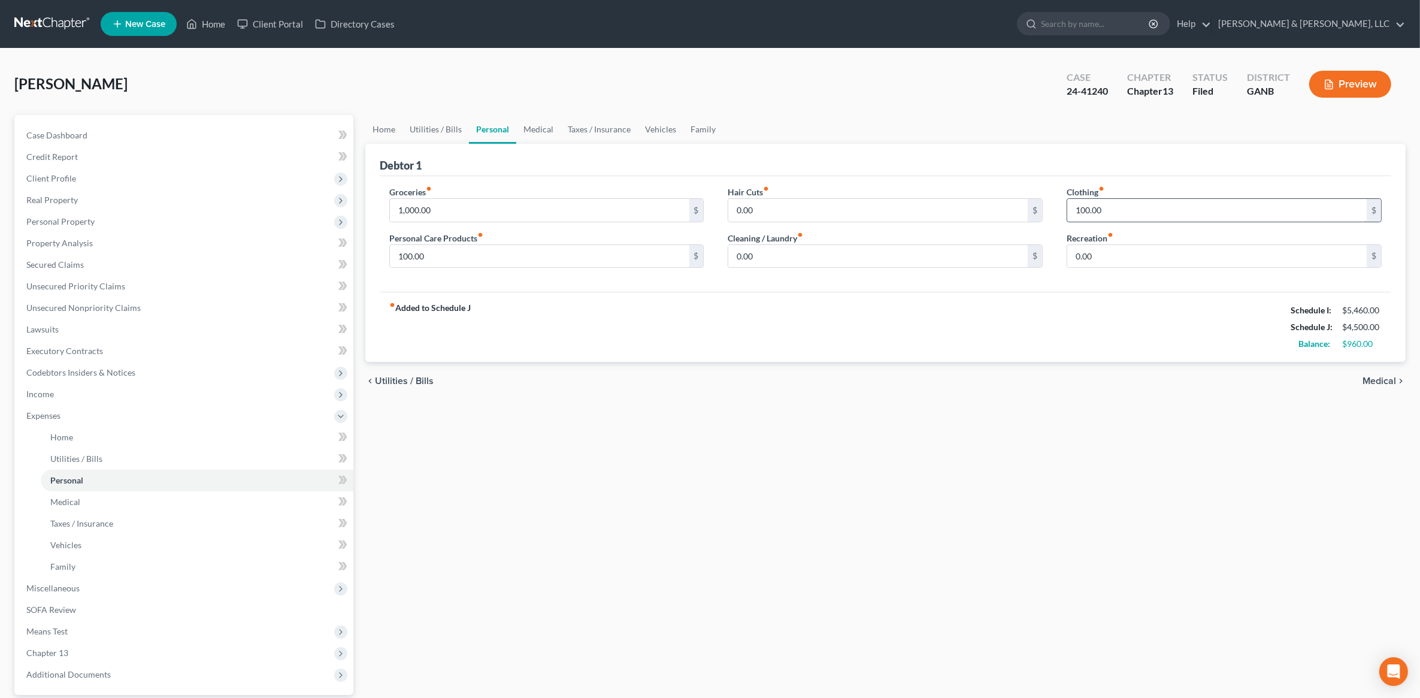
click at [1131, 210] on input "100.00" at bounding box center [1216, 210] width 299 height 23
type input "2"
type input "150"
click at [529, 253] on input "100.00" at bounding box center [539, 256] width 299 height 23
type input "150"
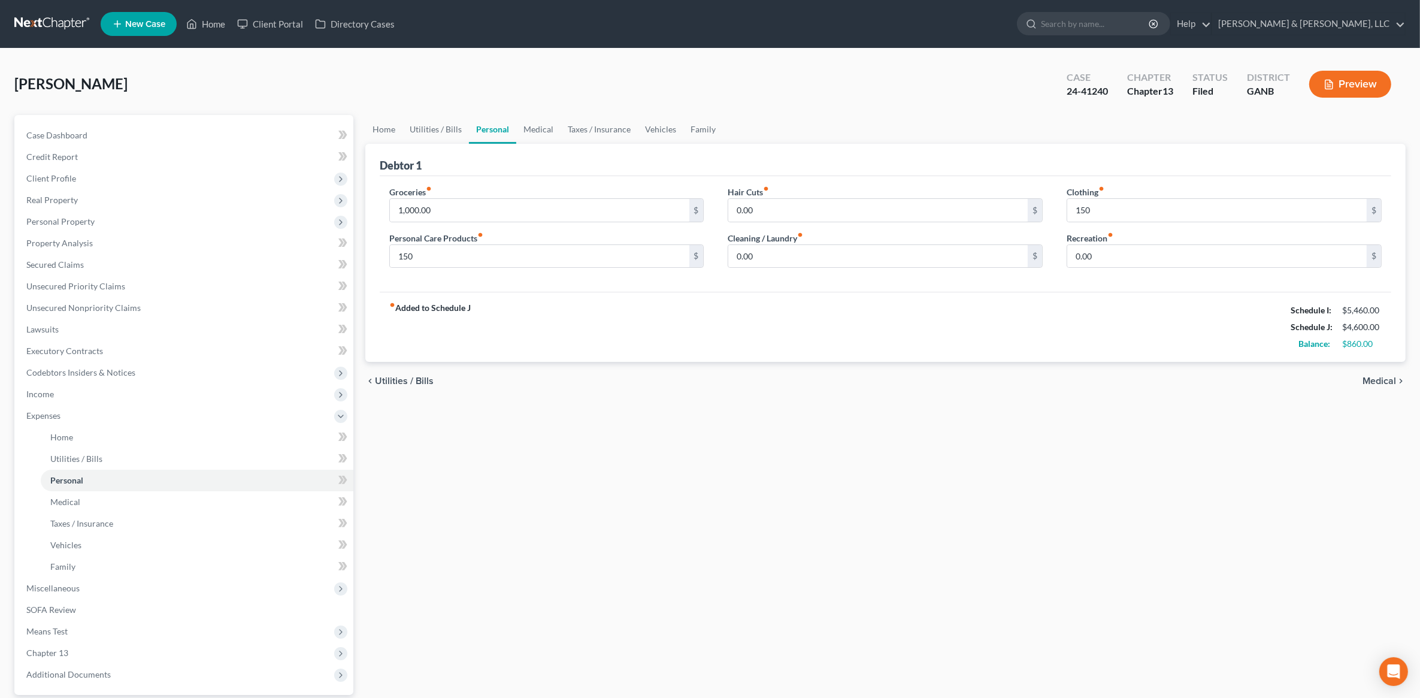
click at [728, 477] on div "Home Utilities / Bills Personal Medical Taxes / Insurance Vehicles Family Debto…" at bounding box center [885, 439] width 1052 height 649
click at [536, 144] on div "Debtor 1" at bounding box center [886, 160] width 1012 height 32
click at [532, 135] on link "Medical" at bounding box center [538, 129] width 44 height 29
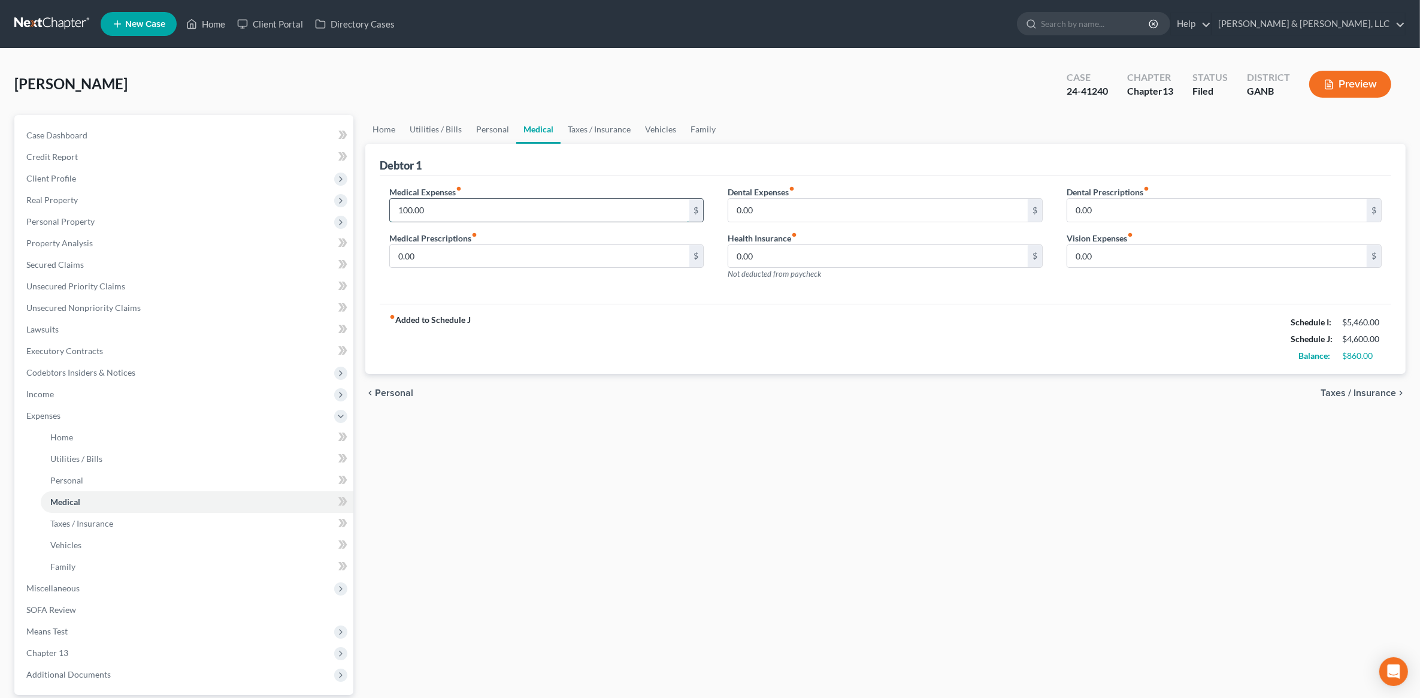
click at [468, 210] on input "100.00" at bounding box center [539, 210] width 299 height 23
type input "200"
click at [828, 518] on div "Home Utilities / Bills Personal Medical Taxes / Insurance Vehicles Family Debto…" at bounding box center [885, 439] width 1052 height 649
click at [588, 134] on link "Taxes / Insurance" at bounding box center [599, 129] width 77 height 29
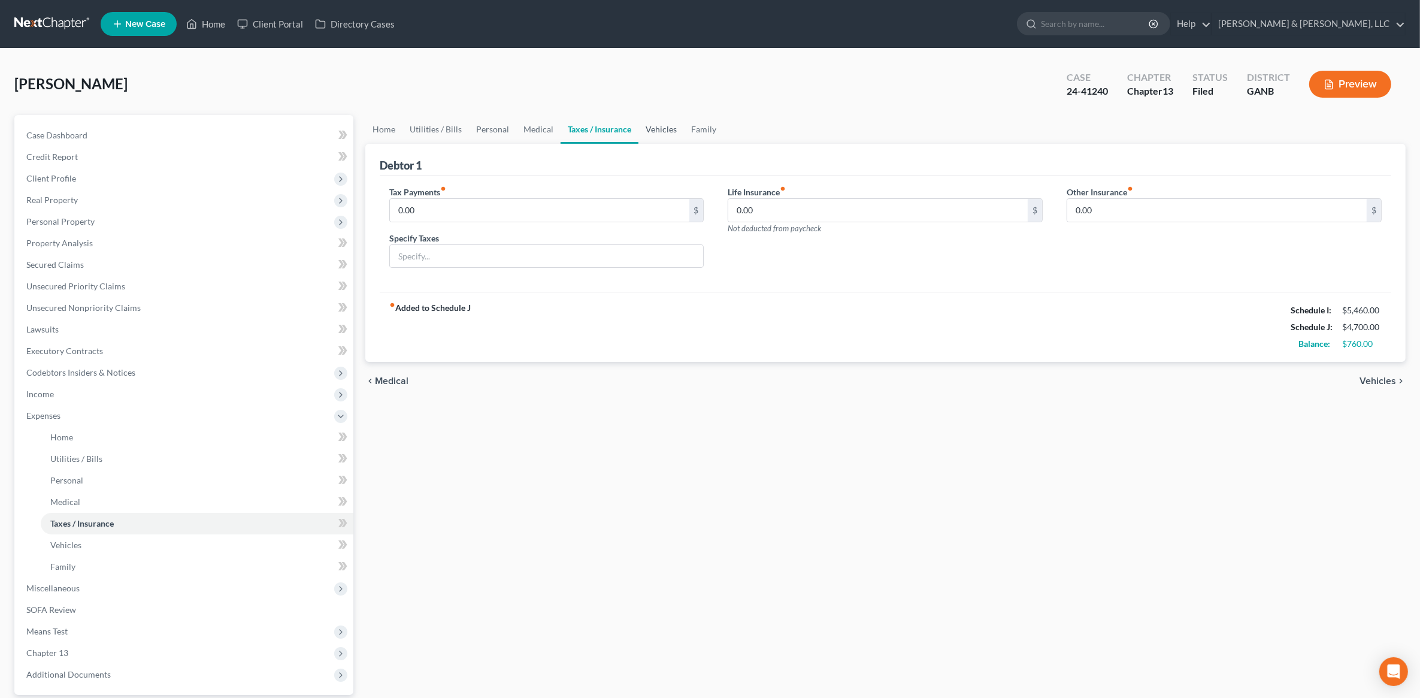
click at [660, 135] on link "Vehicles" at bounding box center [661, 129] width 46 height 29
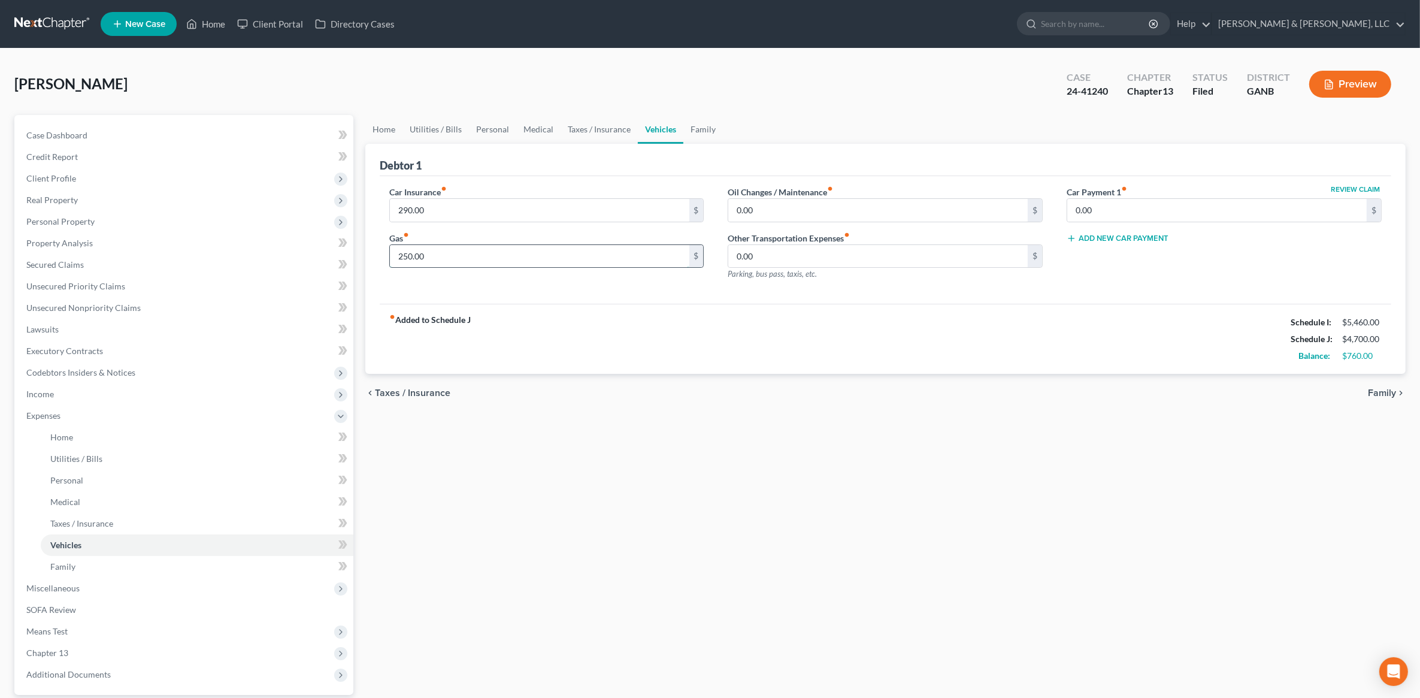
click at [484, 253] on input "250.00" at bounding box center [539, 256] width 299 height 23
click at [759, 480] on div "Home Utilities / Bills Personal Medical Taxes / Insurance Vehicles Family Debto…" at bounding box center [885, 439] width 1052 height 649
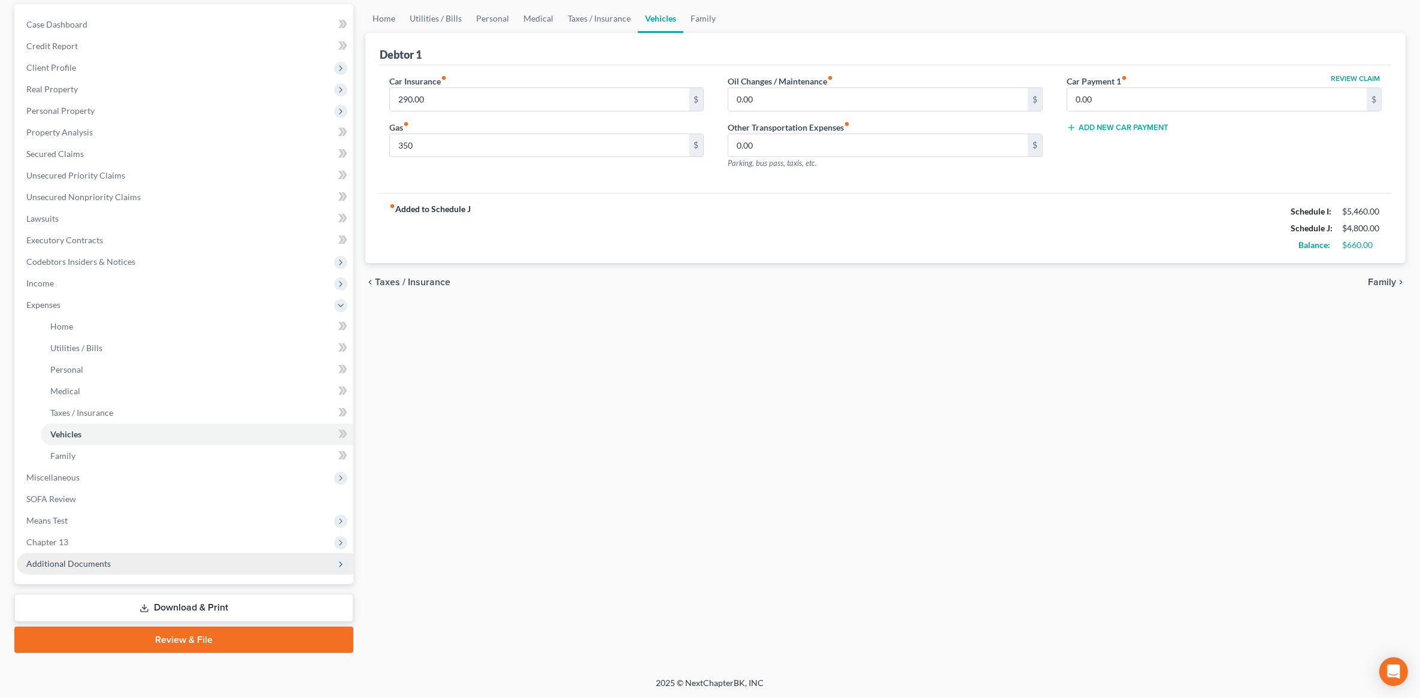
click at [105, 561] on span "Additional Documents" at bounding box center [68, 563] width 84 height 10
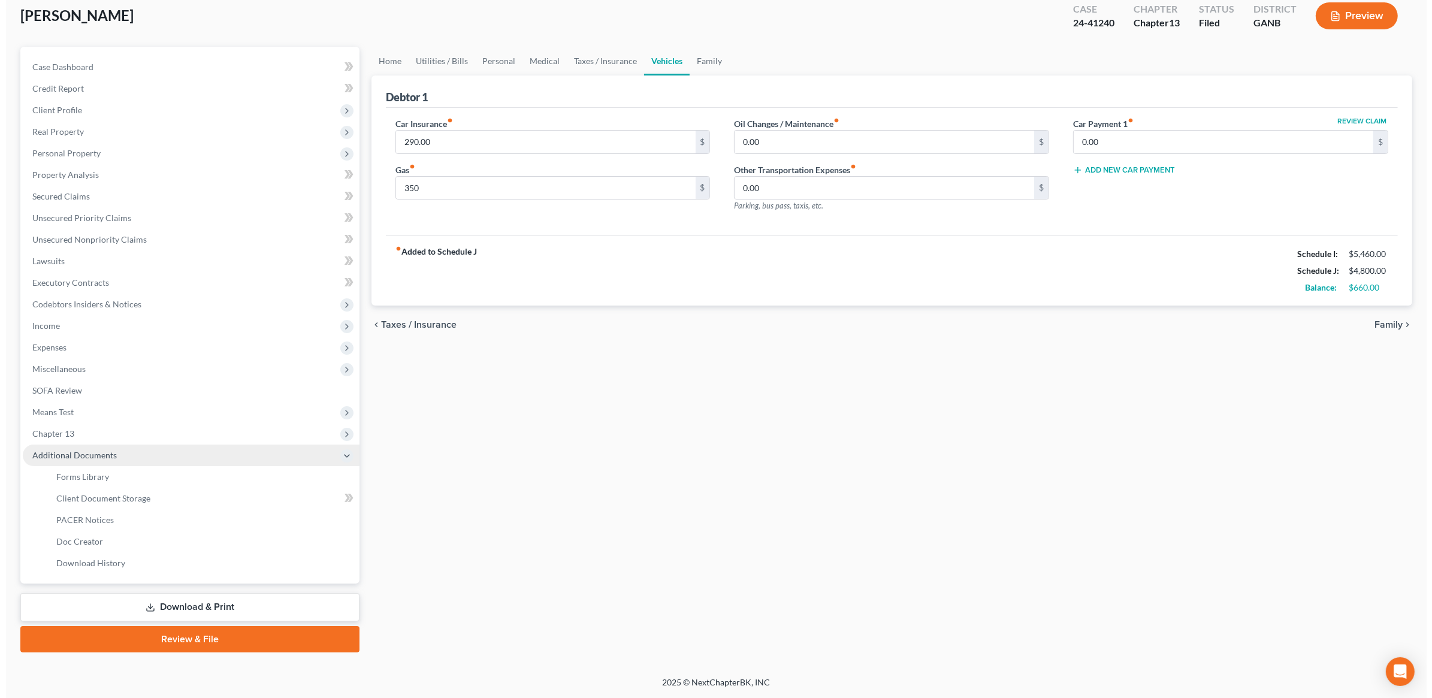
scroll to position [67, 0]
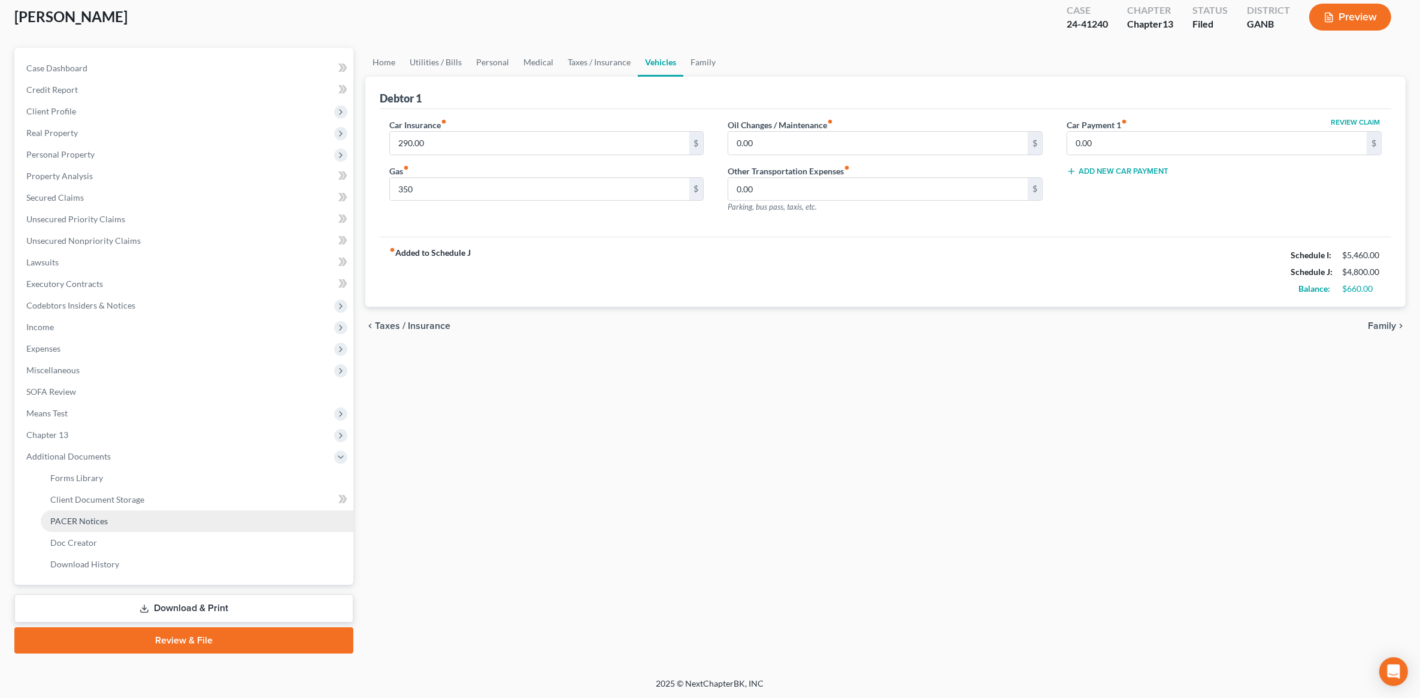
click at [108, 518] on link "PACER Notices" at bounding box center [197, 521] width 313 height 22
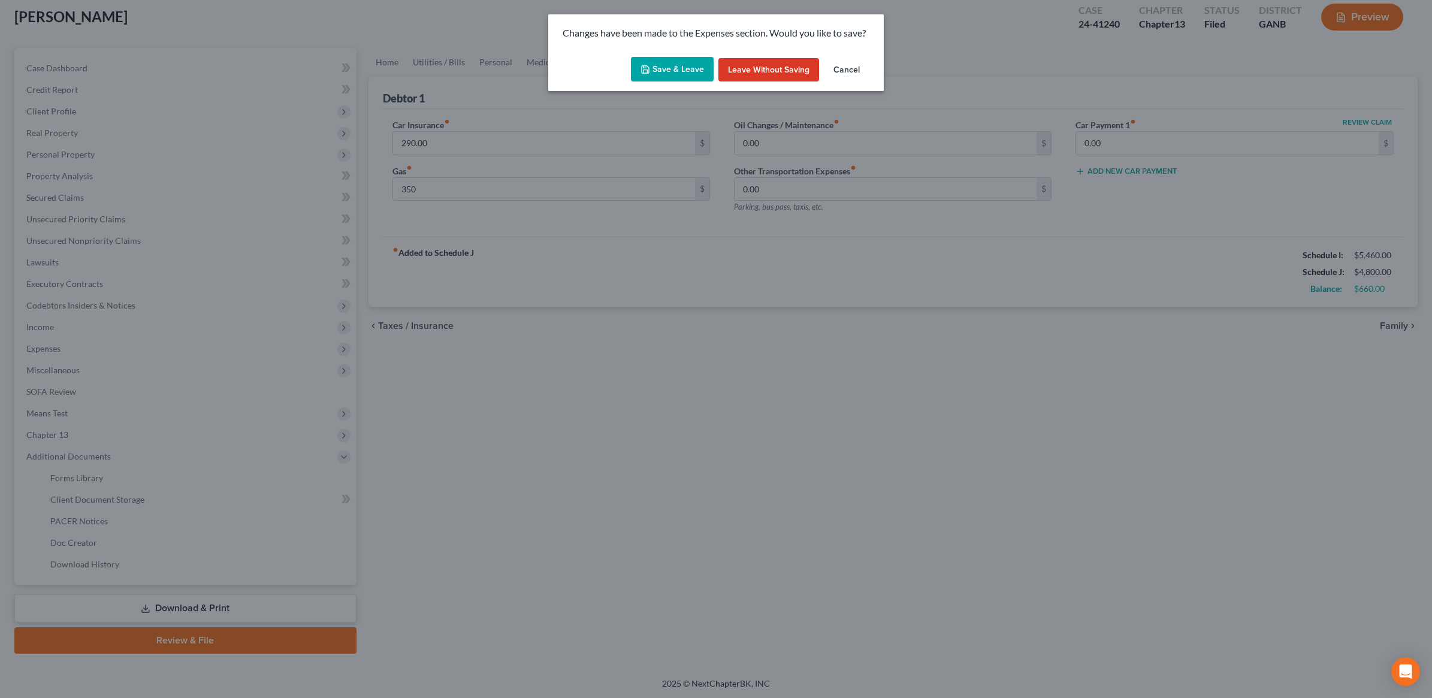
click at [661, 78] on button "Save & Leave" at bounding box center [672, 69] width 83 height 25
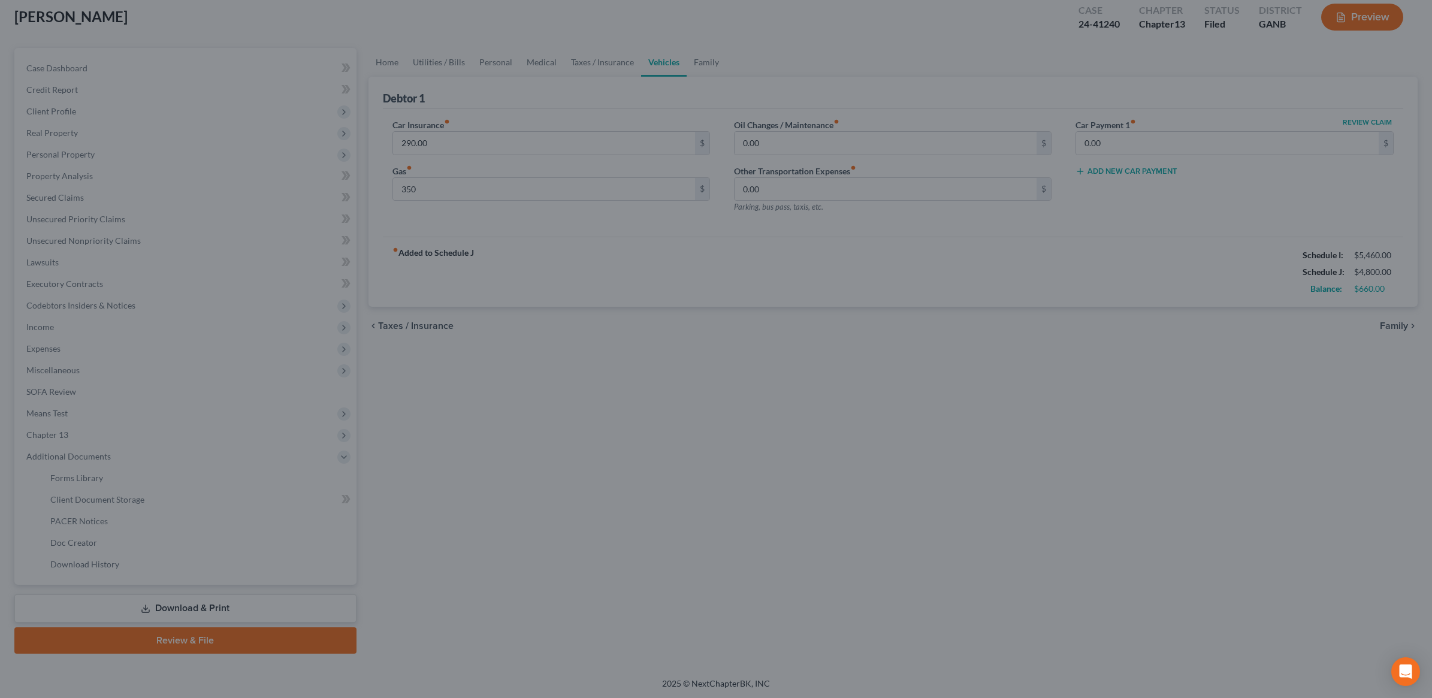
type input "350.00"
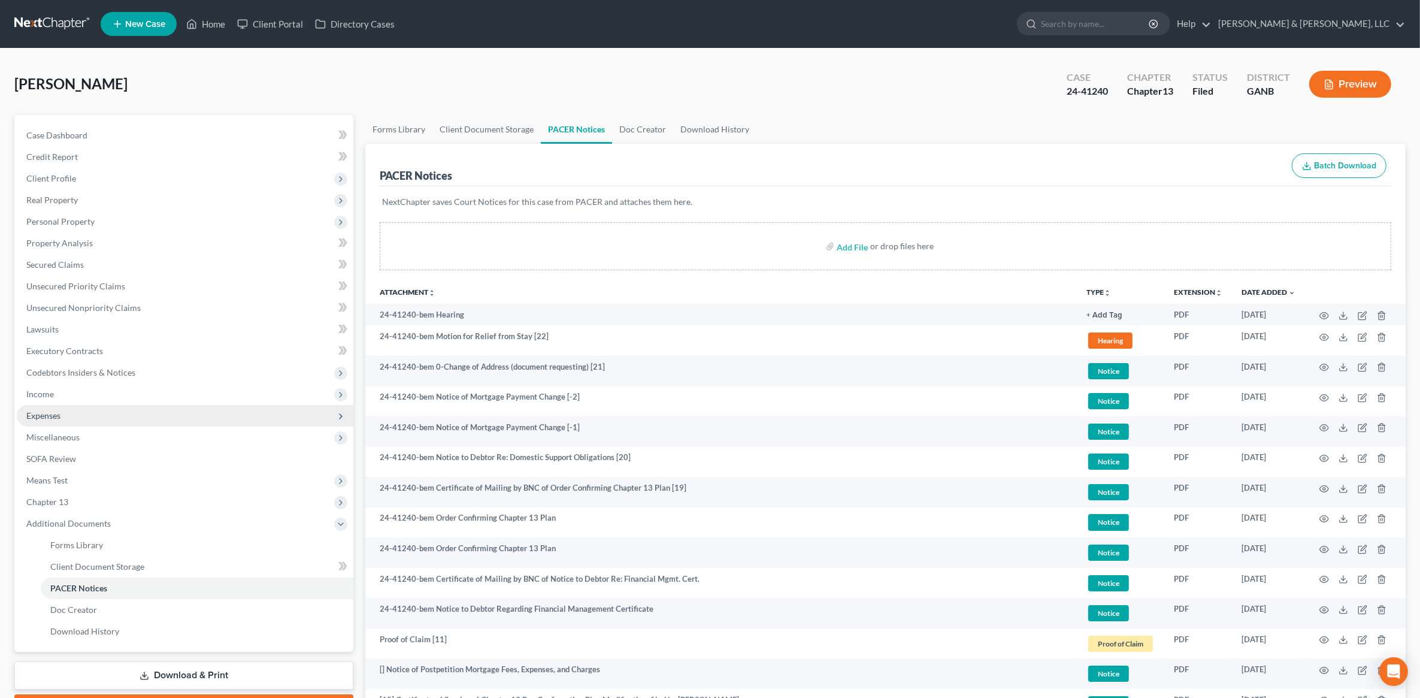
click at [101, 413] on span "Expenses" at bounding box center [185, 416] width 337 height 22
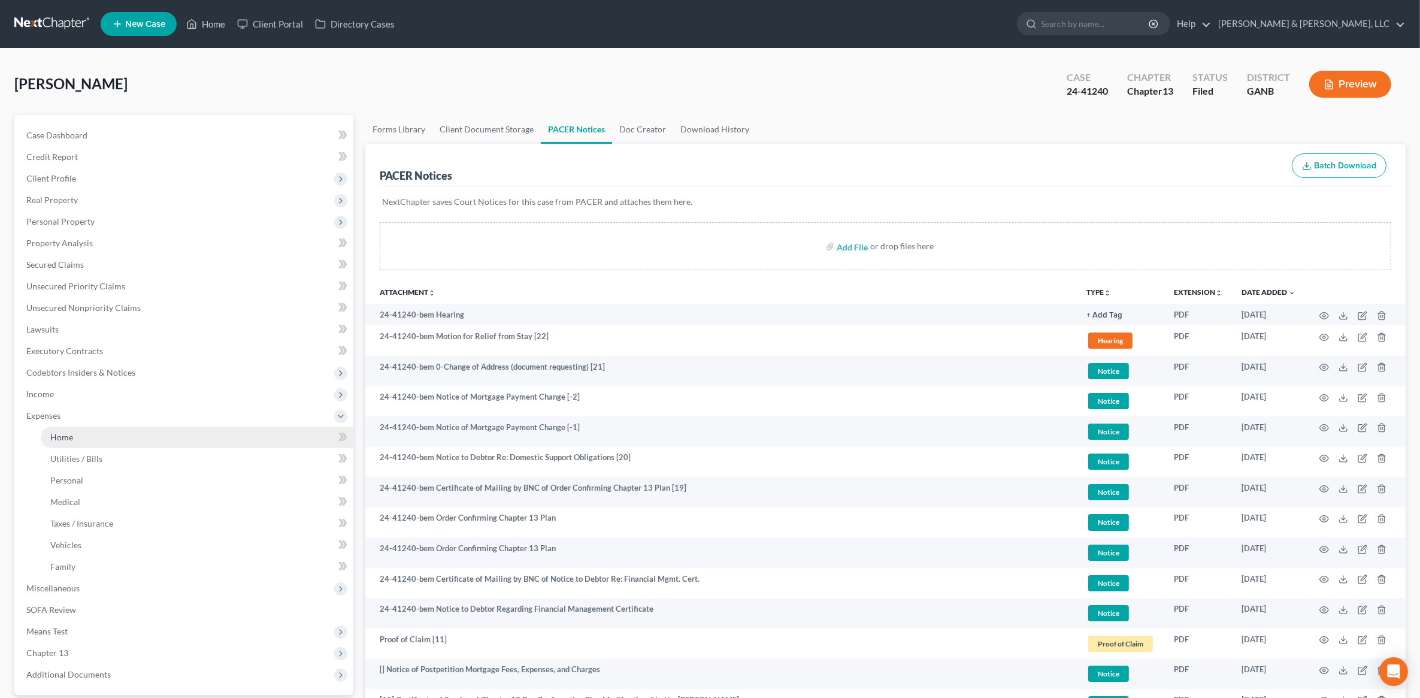
click at [122, 435] on link "Home" at bounding box center [197, 437] width 313 height 22
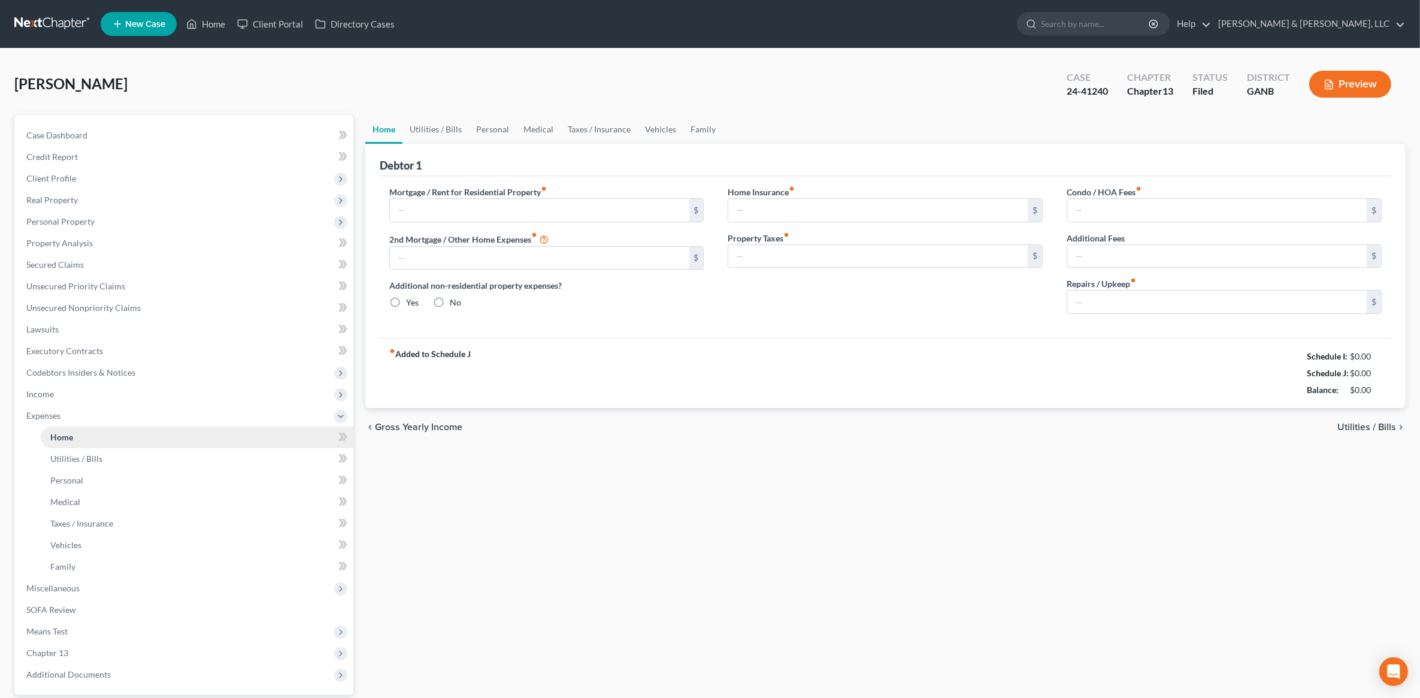
type input "1,850.00"
type input "0.00"
radio input "true"
type input "0.00"
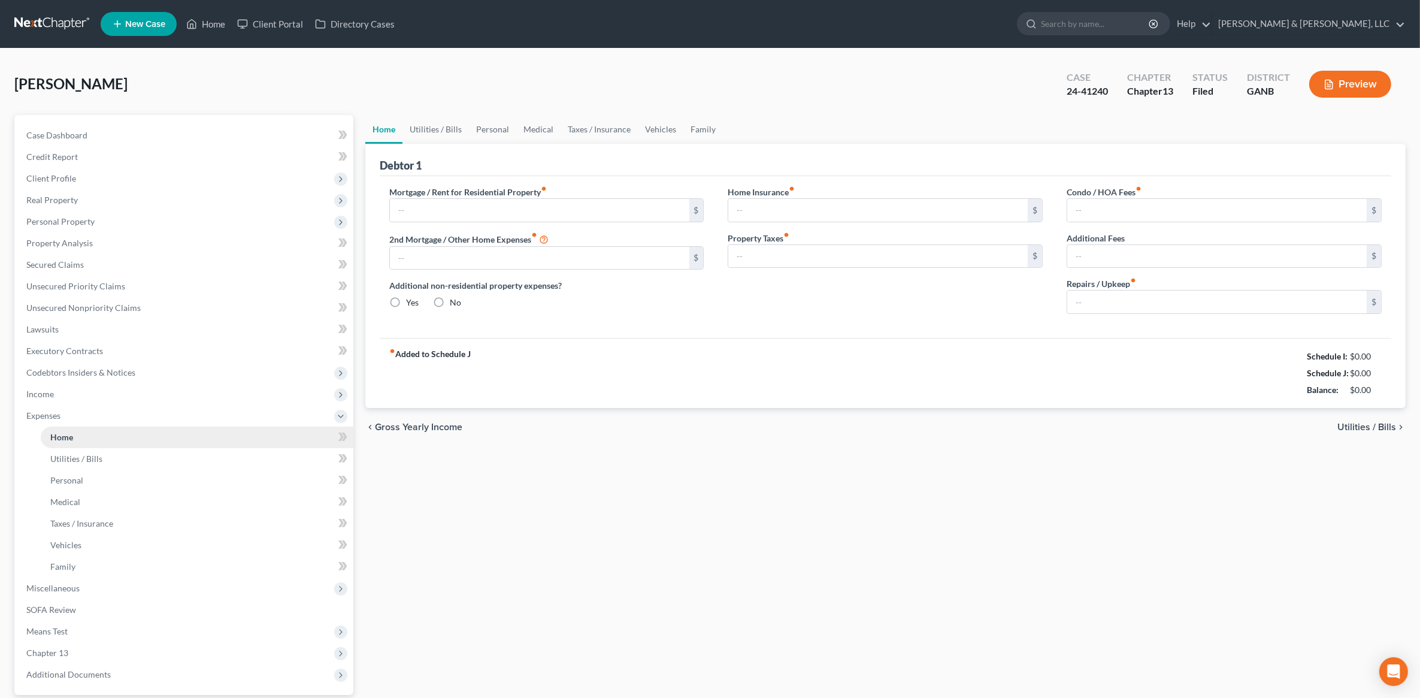
type input "0.00"
type input "100.00"
click at [199, 22] on link "Home" at bounding box center [205, 24] width 51 height 22
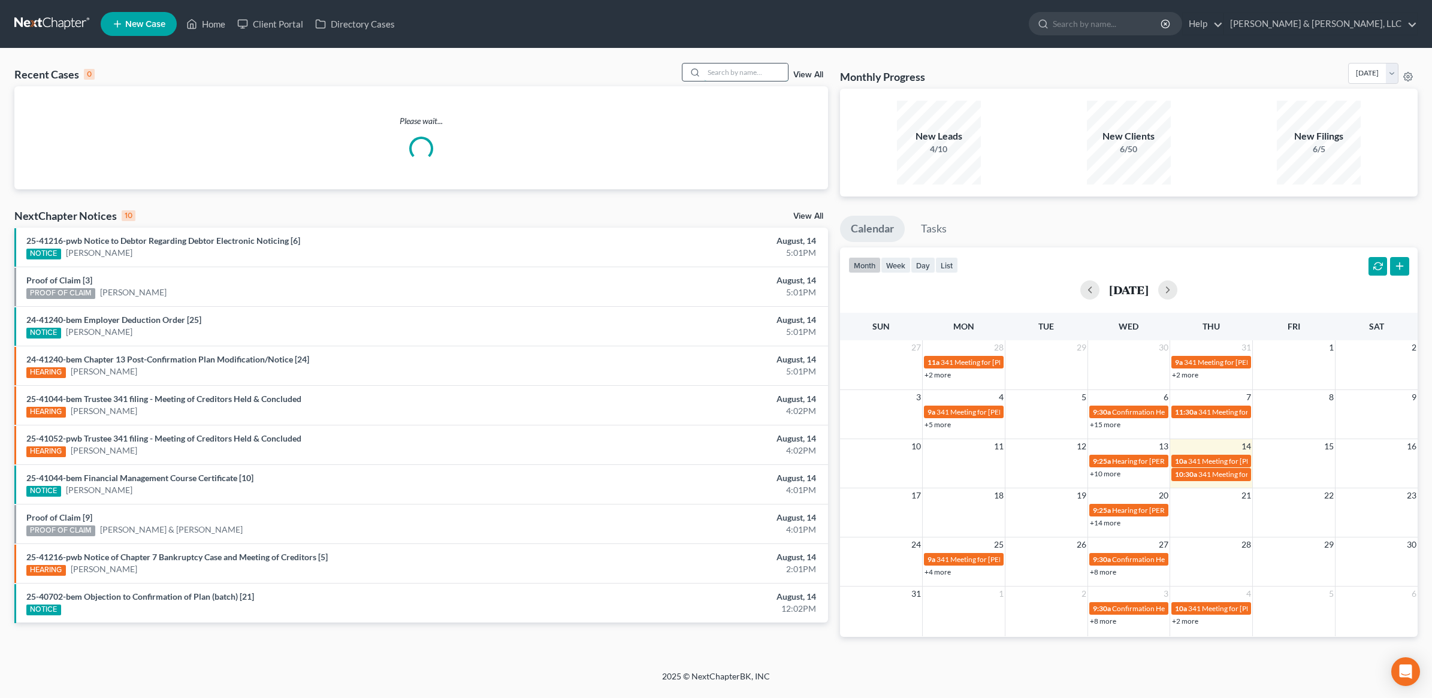
click at [742, 71] on input "search" at bounding box center [746, 71] width 84 height 17
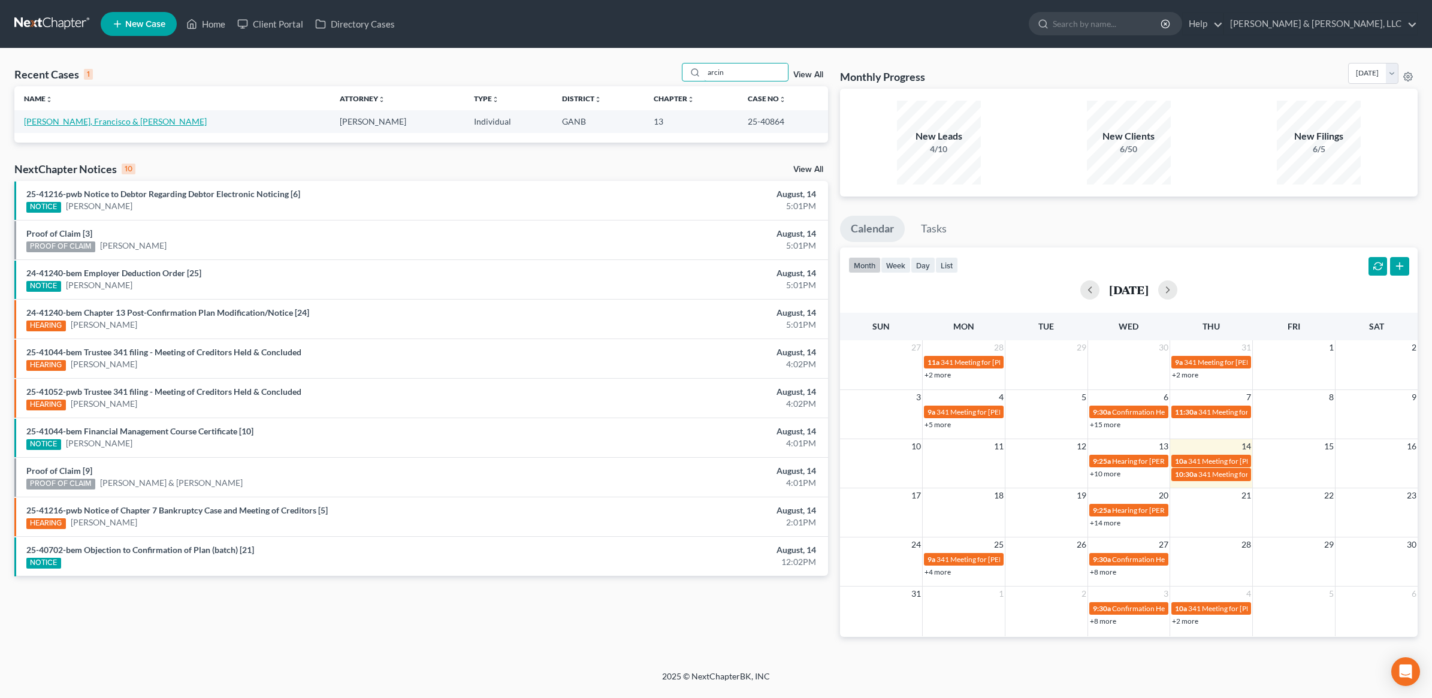
type input "arcin"
click at [105, 120] on link "Leon Arciniega, Francisco & Trujillo, Karen" at bounding box center [115, 121] width 183 height 10
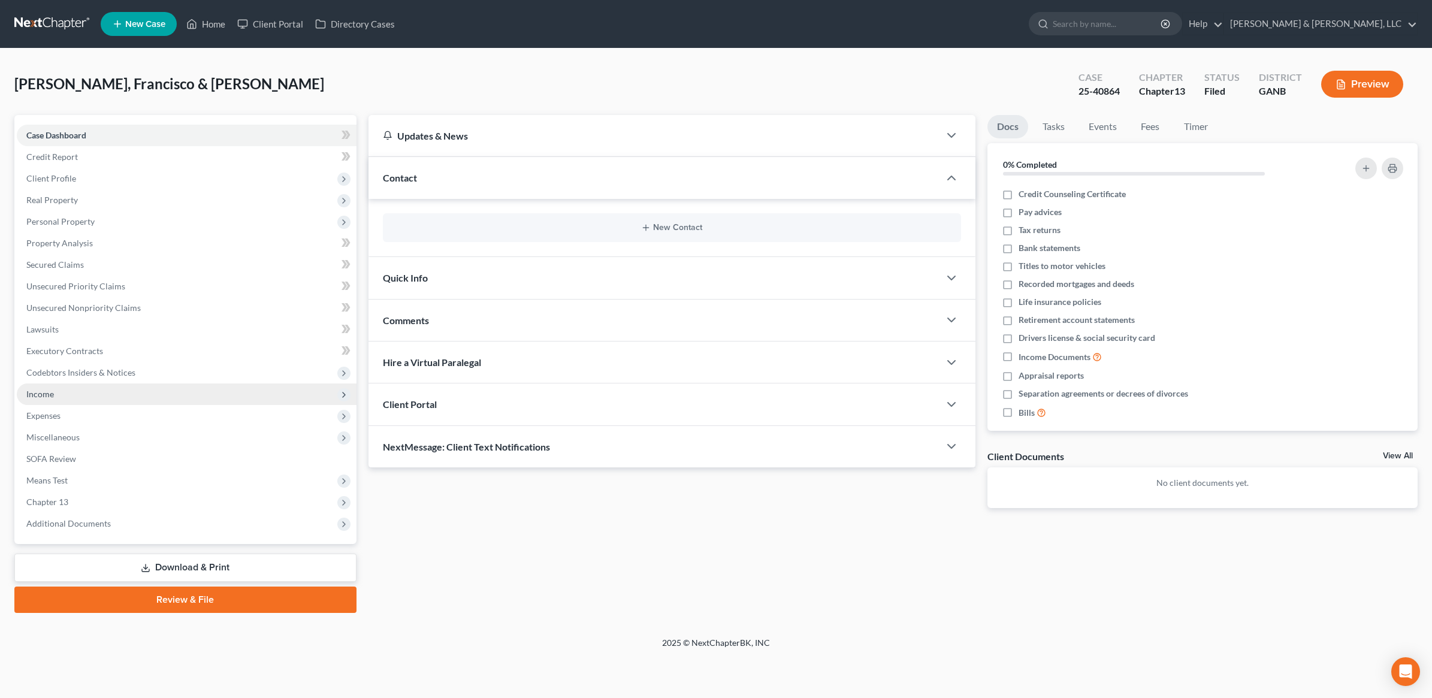
click at [105, 394] on span "Income" at bounding box center [187, 394] width 340 height 22
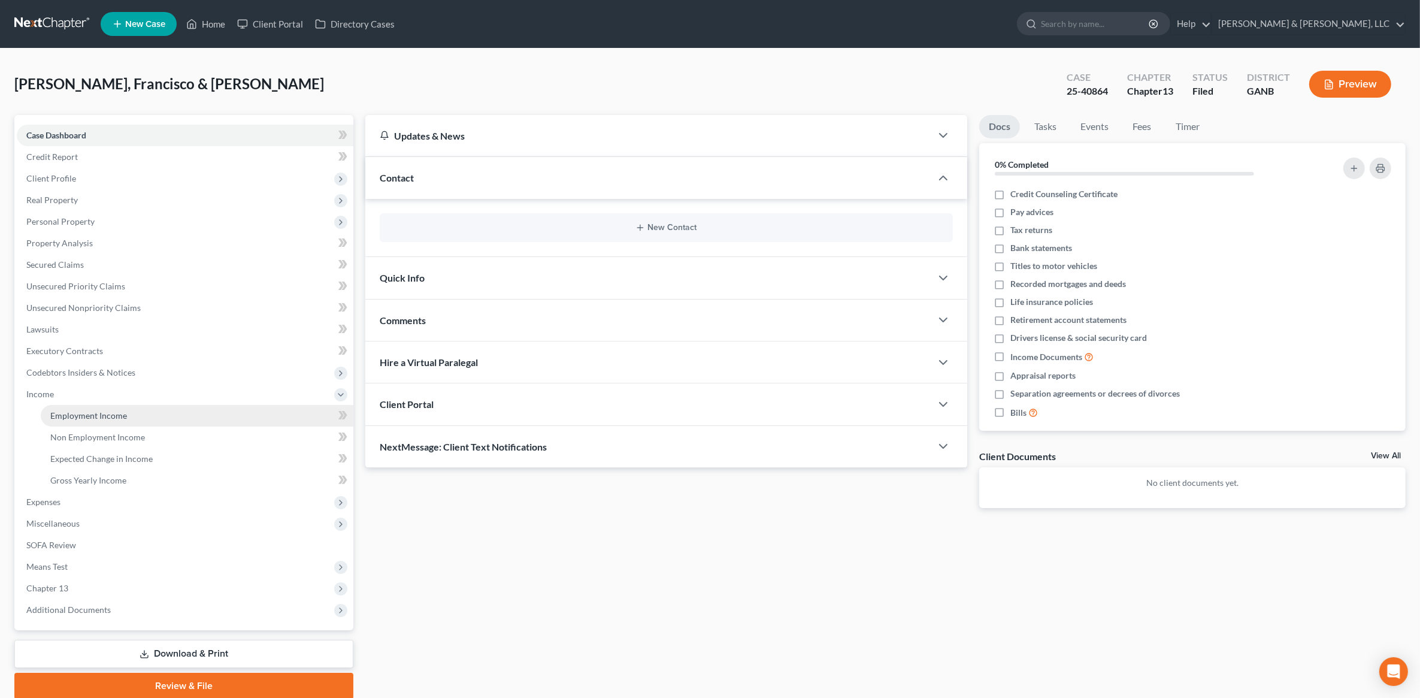
click at [104, 412] on span "Employment Income" at bounding box center [88, 415] width 77 height 10
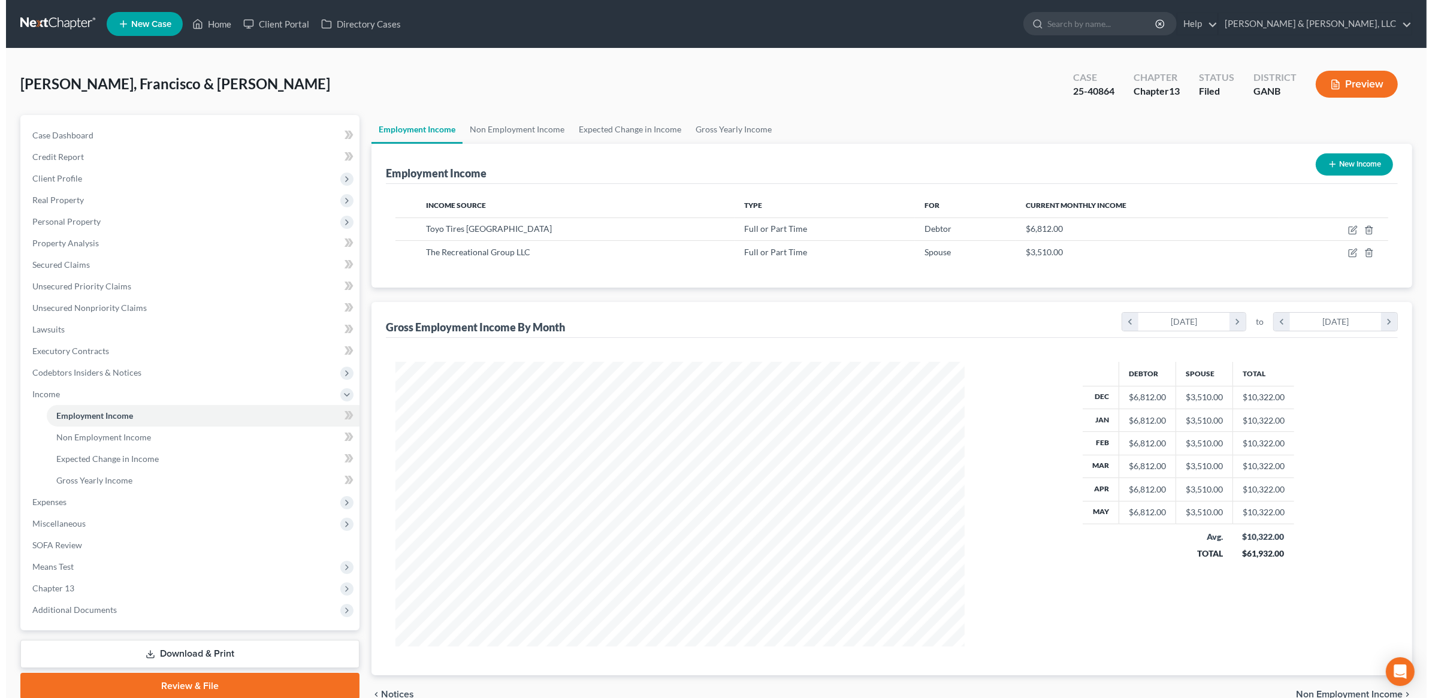
scroll to position [285, 593]
click at [1342, 229] on icon "button" at bounding box center [1347, 230] width 10 height 10
select select "0"
select select "10"
select select "2"
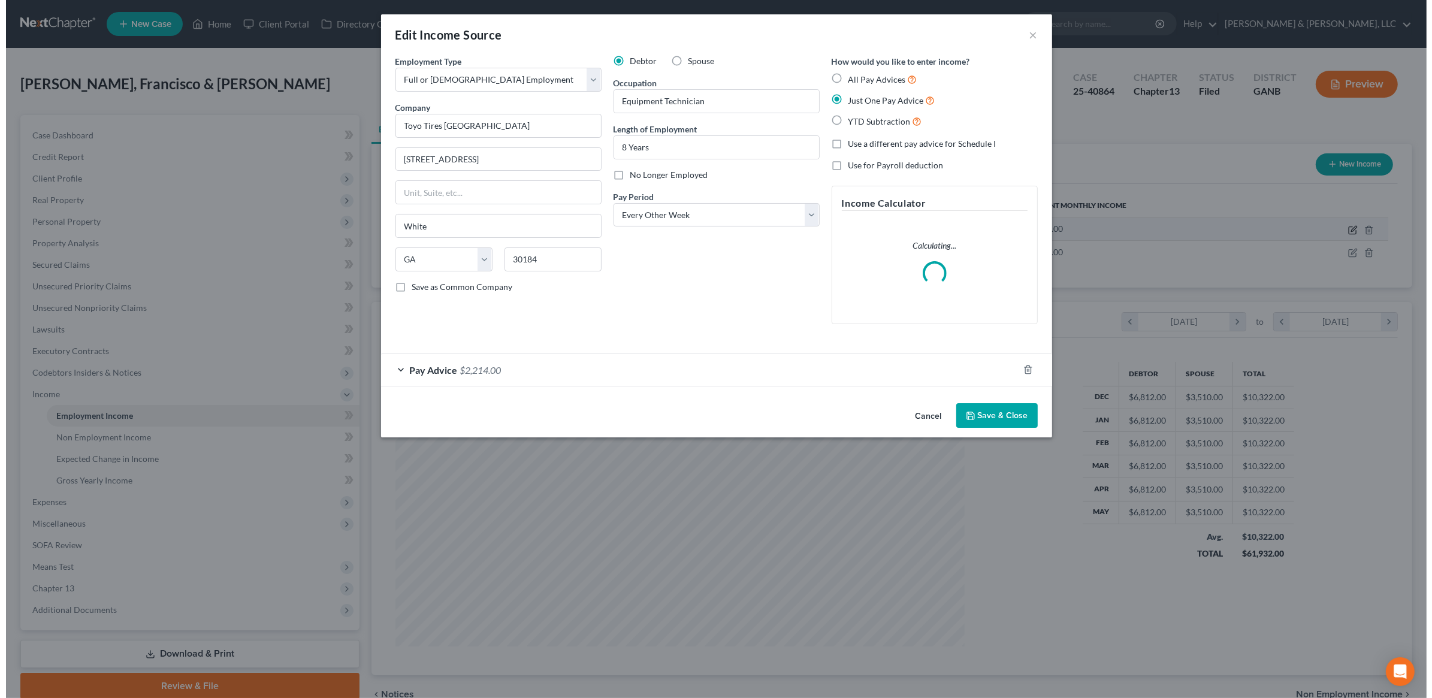
scroll to position [286, 597]
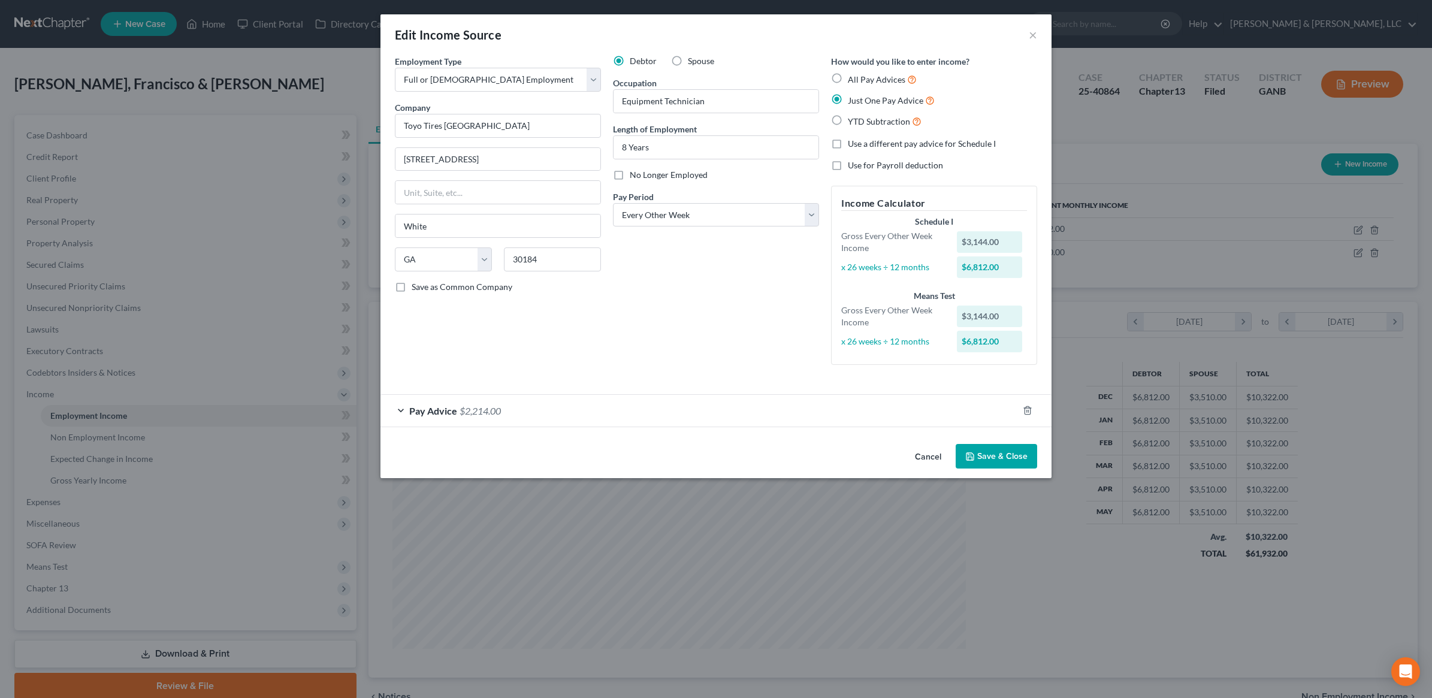
click at [615, 406] on div "Pay Advice $2,214.00" at bounding box center [698, 411] width 637 height 32
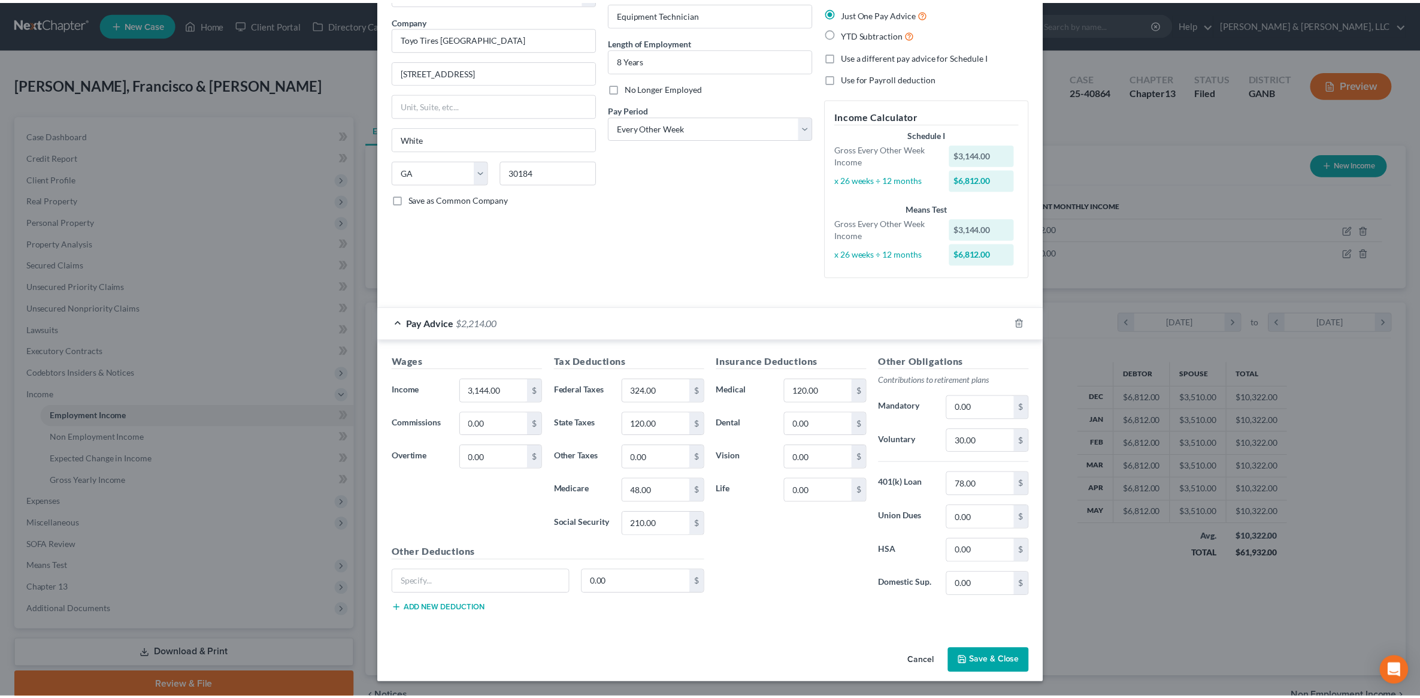
scroll to position [0, 0]
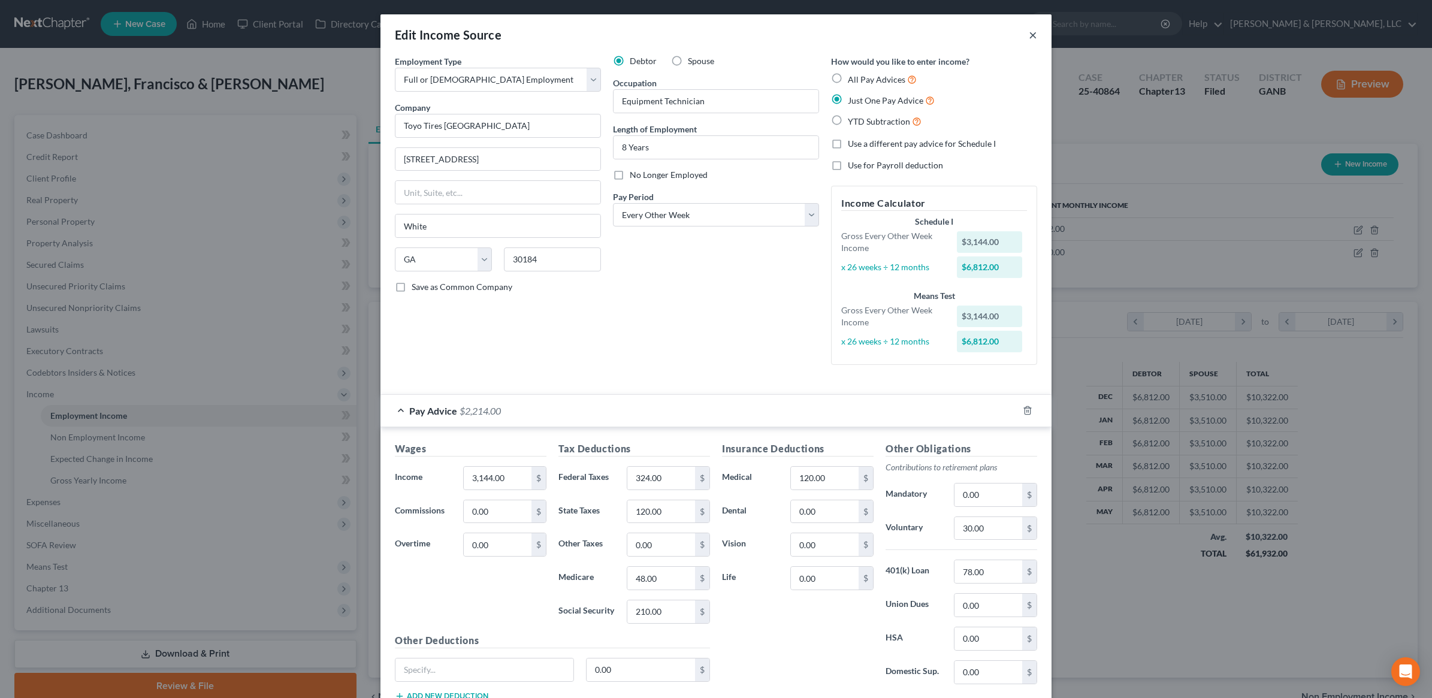
click at [1028, 32] on button "×" at bounding box center [1032, 35] width 8 height 14
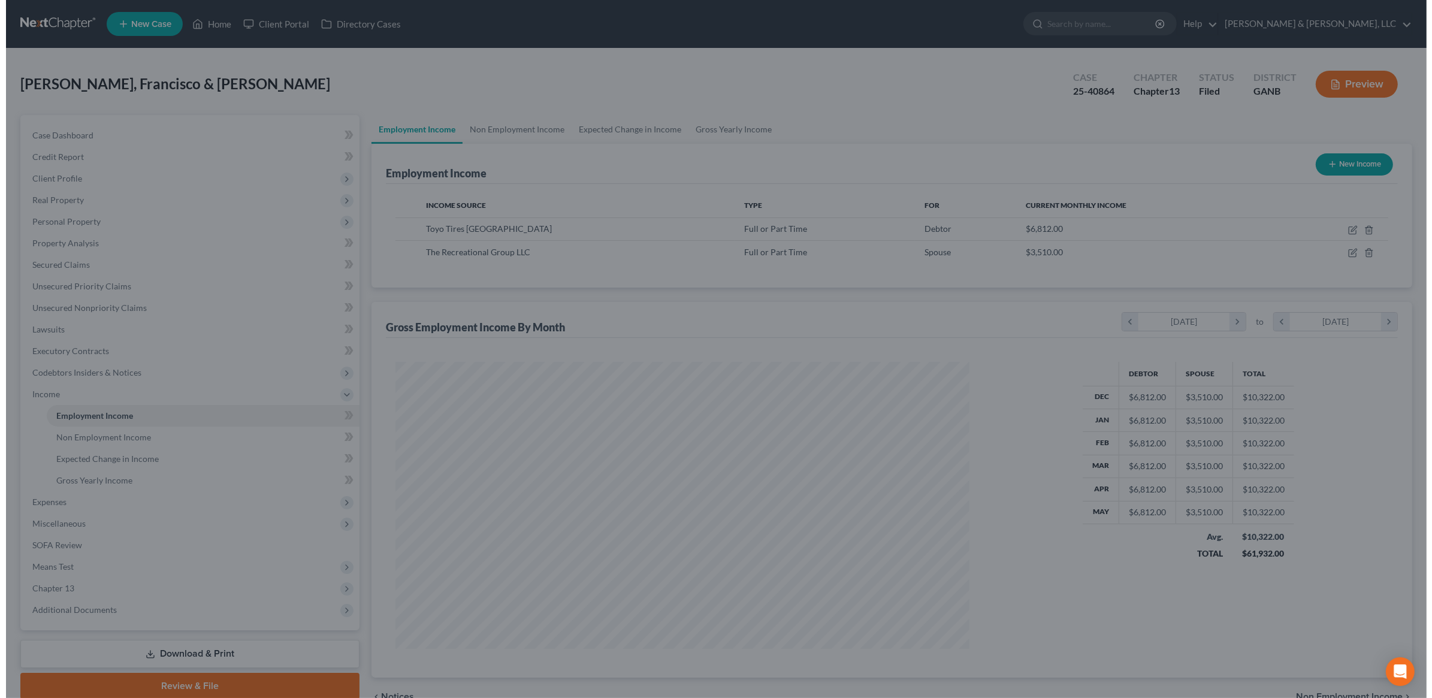
scroll to position [598683, 598375]
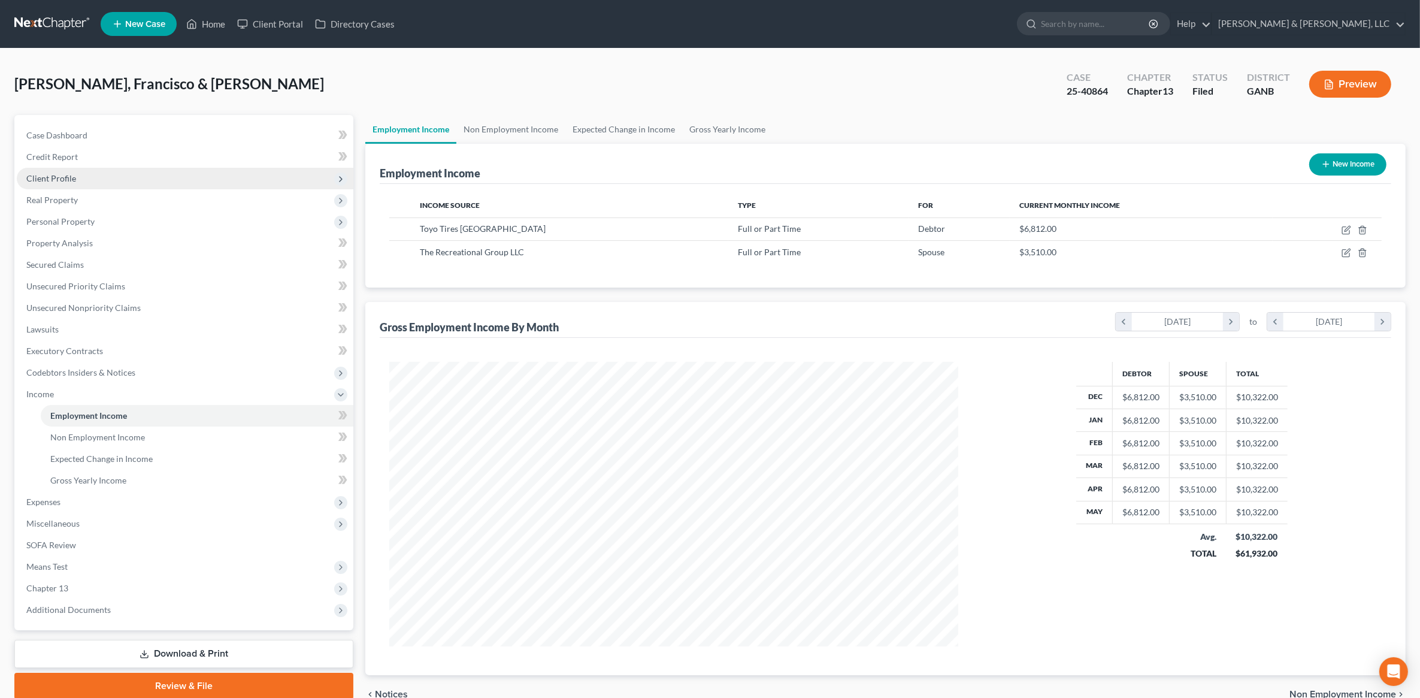
click at [84, 173] on span "Client Profile" at bounding box center [185, 179] width 337 height 22
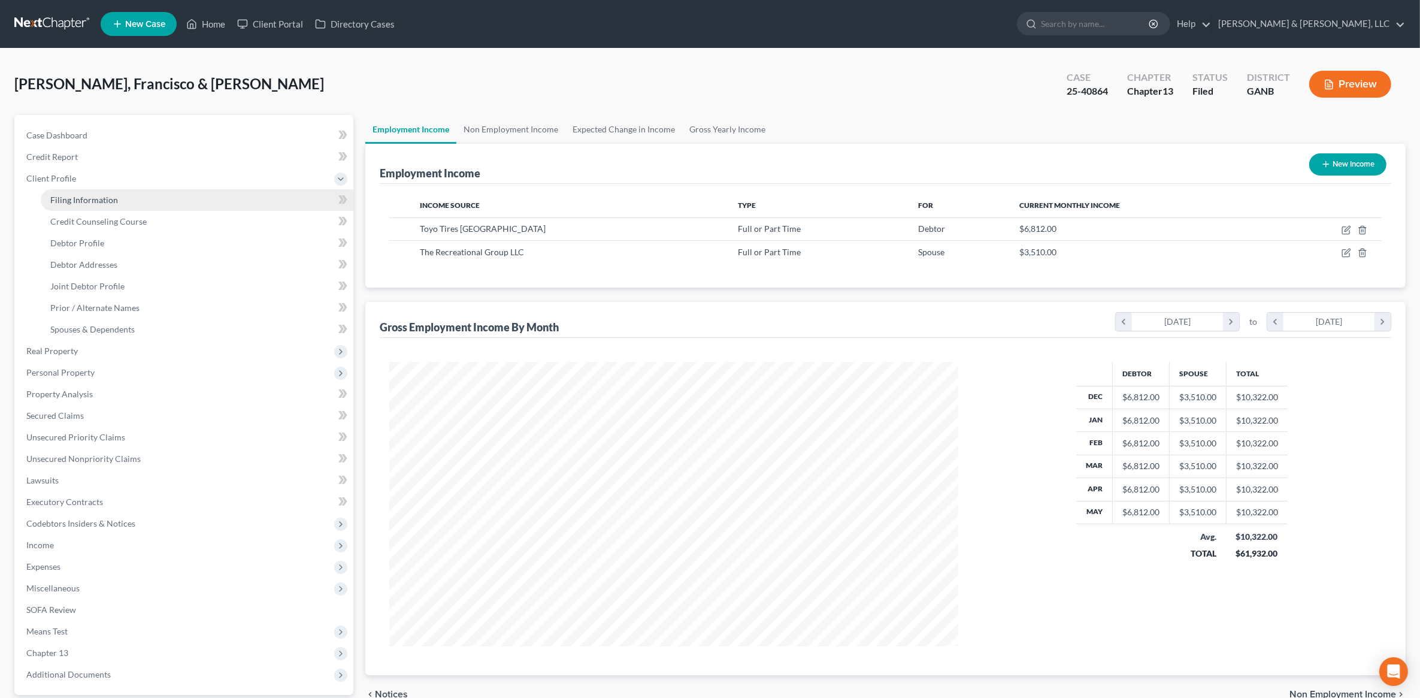
click at [117, 199] on link "Filing Information" at bounding box center [197, 200] width 313 height 22
select select "1"
select select "3"
select select "10"
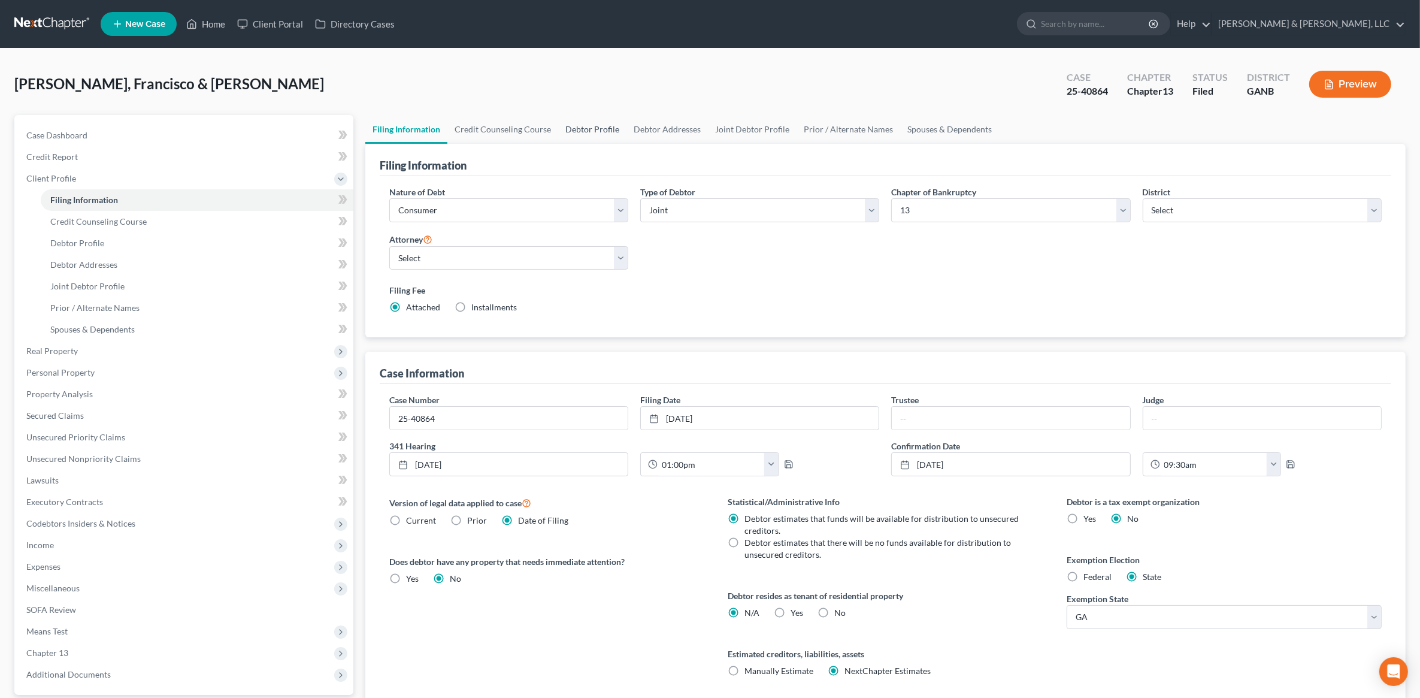
click at [592, 132] on link "Debtor Profile" at bounding box center [592, 129] width 68 height 29
select select "1"
select select "2"
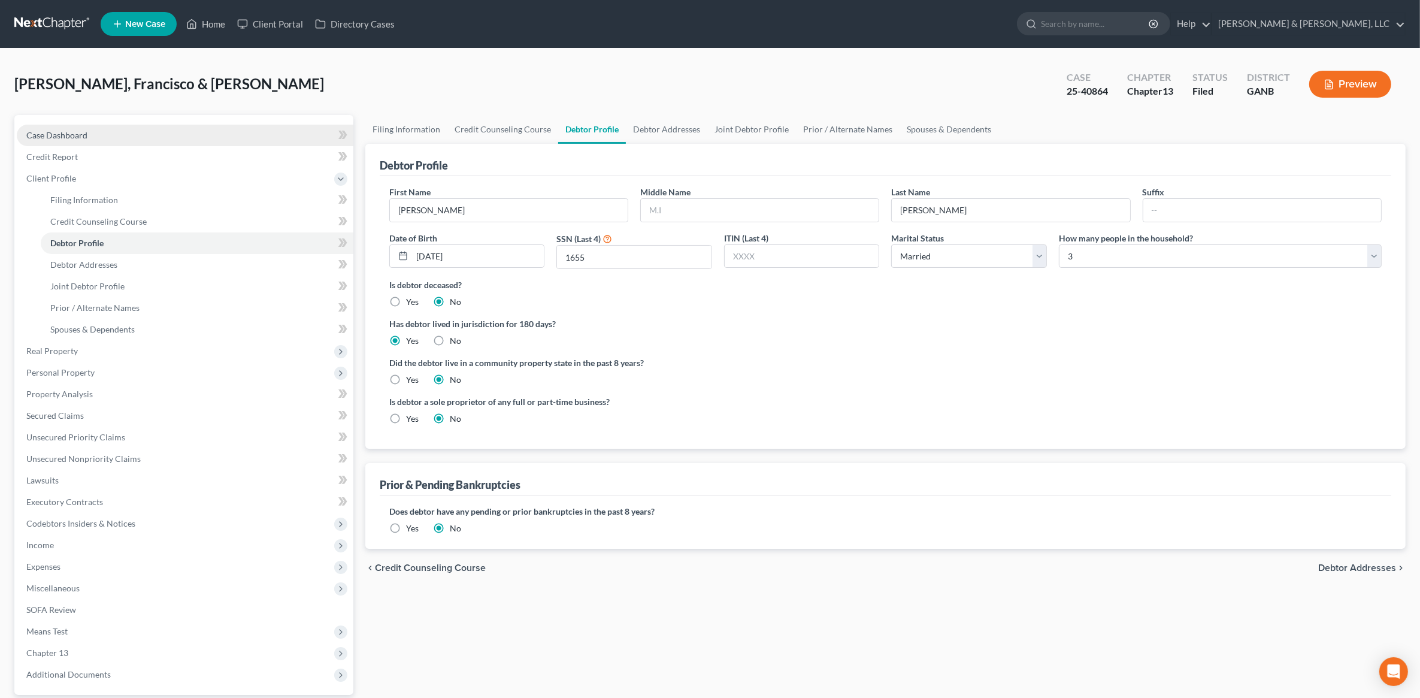
click at [101, 127] on link "Case Dashboard" at bounding box center [185, 136] width 337 height 22
